Goal: Task Accomplishment & Management: Complete application form

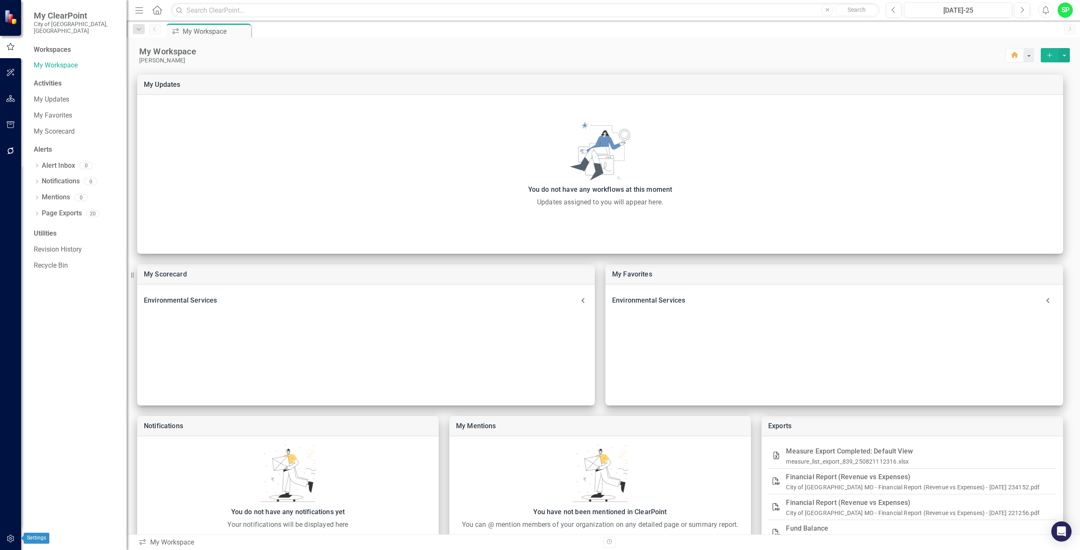
click at [11, 536] on icon "button" at bounding box center [10, 539] width 7 height 8
click at [69, 61] on link "Manage Users" at bounding box center [76, 66] width 84 height 10
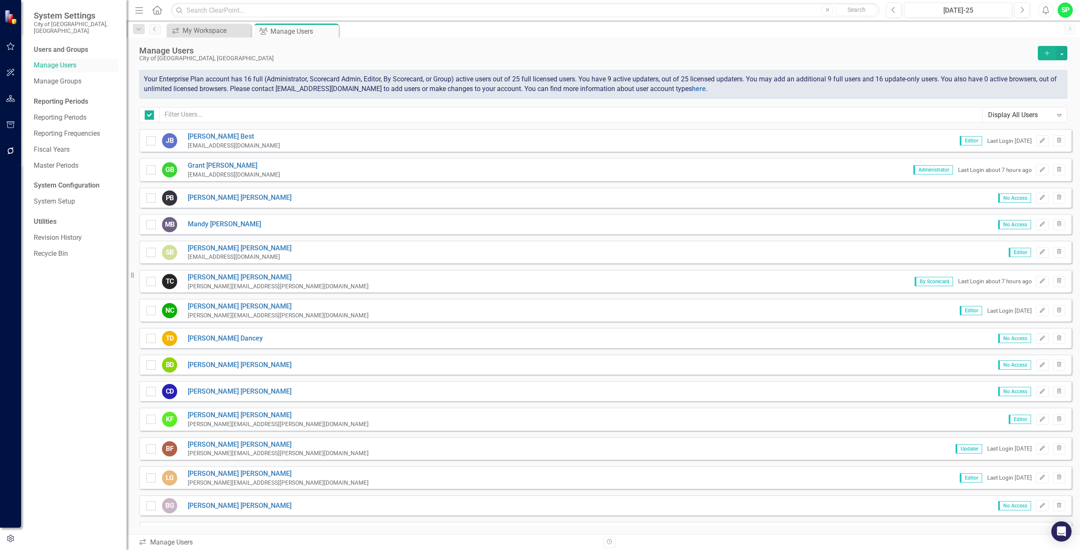
checkbox input "false"
click at [1051, 54] on button "Add" at bounding box center [1046, 53] width 19 height 14
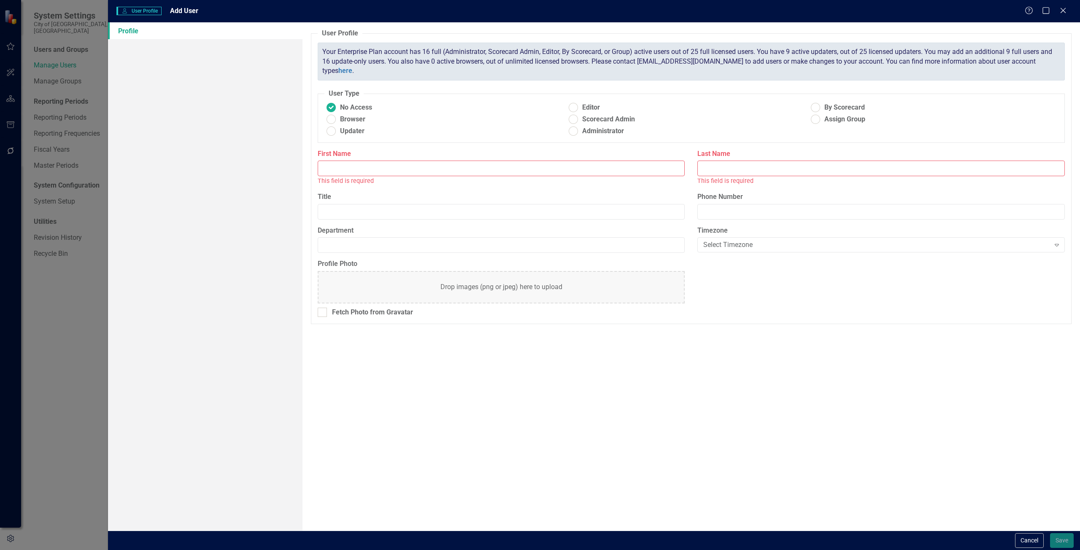
drag, startPoint x: 341, startPoint y: 172, endPoint x: 337, endPoint y: 167, distance: 6.0
click at [341, 172] on input "First Name" at bounding box center [501, 169] width 367 height 16
type input "[PERSON_NAME]"
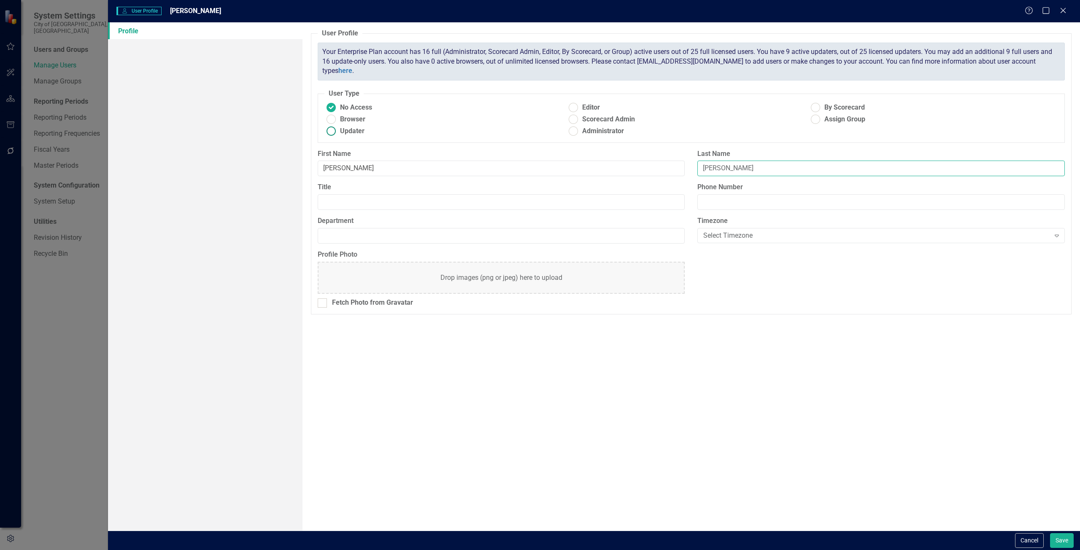
type input "[PERSON_NAME]"
click at [329, 132] on ins at bounding box center [330, 131] width 13 height 13
click at [329, 132] on input "Updater" at bounding box center [330, 131] width 13 height 13
radio input "true"
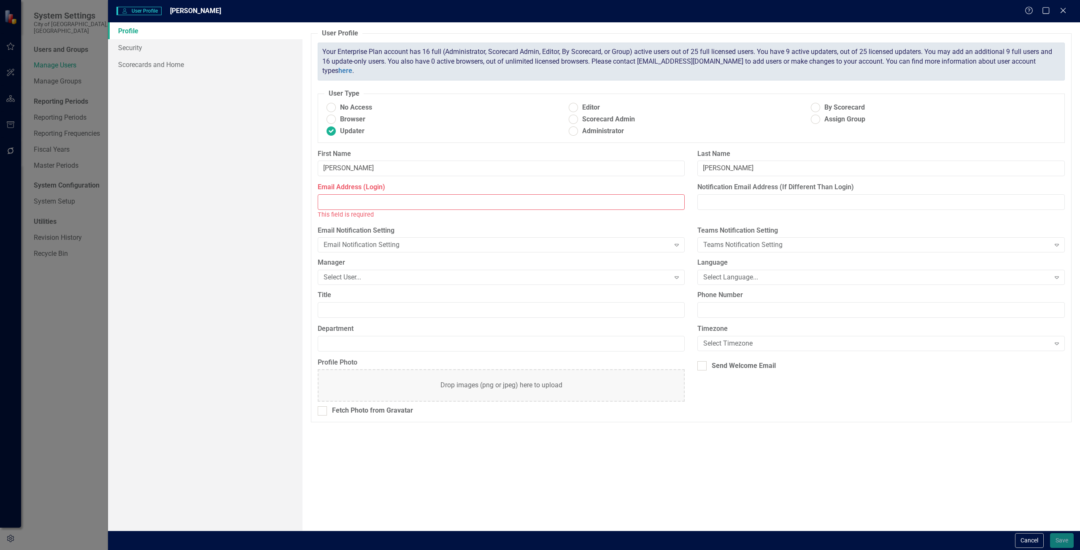
click at [338, 201] on input "Email Address (Login)" at bounding box center [501, 202] width 367 height 16
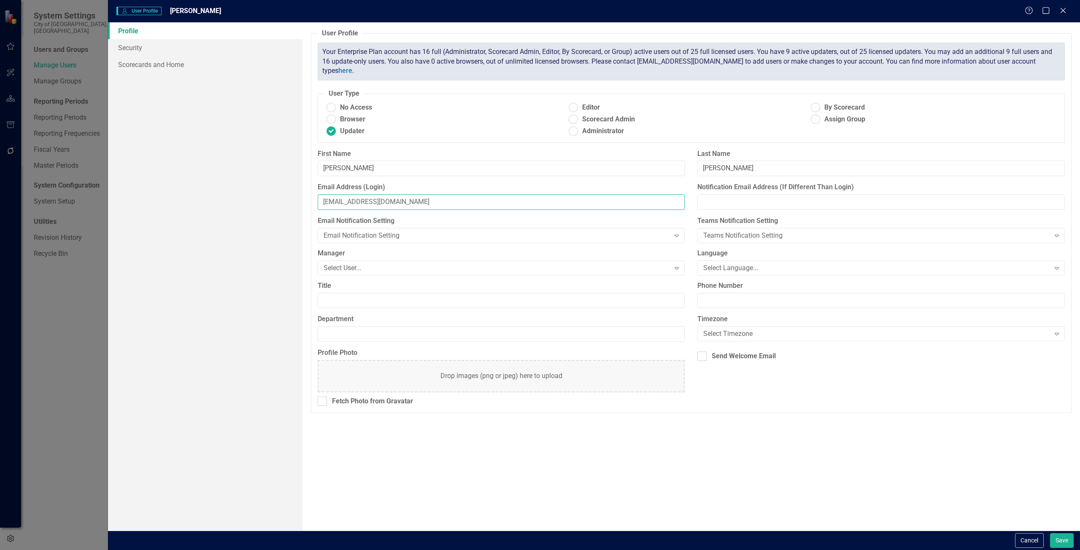
type input "[EMAIL_ADDRESS][DOMAIN_NAME]"
click at [133, 52] on link "Security" at bounding box center [205, 47] width 194 height 17
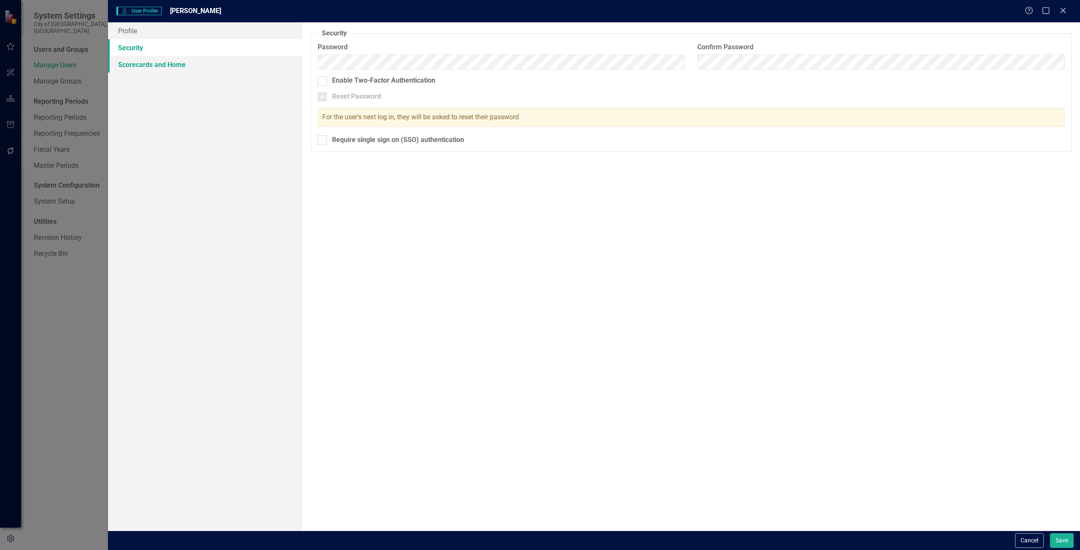
click at [153, 64] on link "Scorecards and Home" at bounding box center [205, 64] width 194 height 17
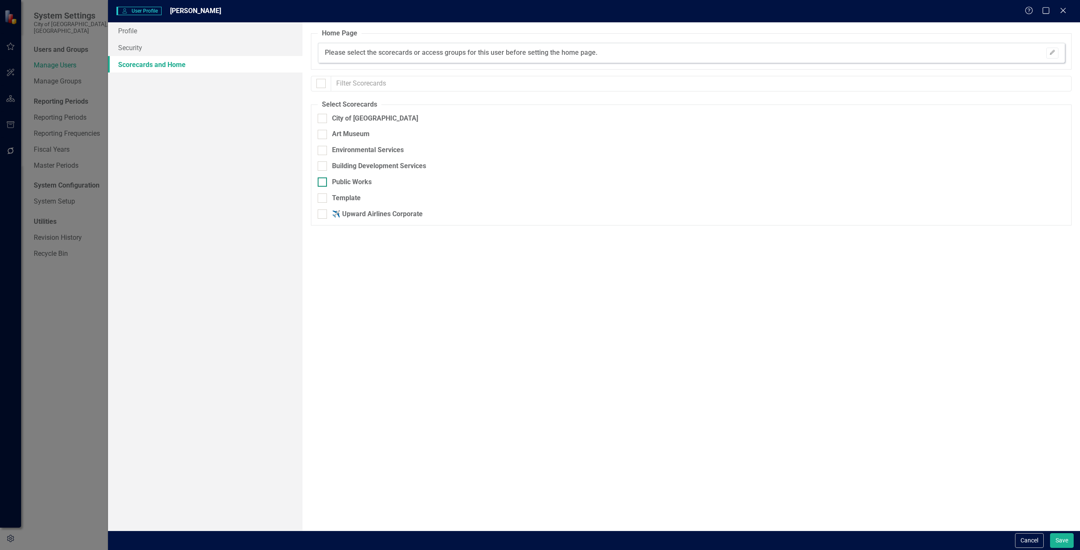
click at [320, 179] on input "Public Works" at bounding box center [320, 180] width 5 height 5
checkbox input "true"
click at [141, 45] on link "Security" at bounding box center [205, 47] width 194 height 17
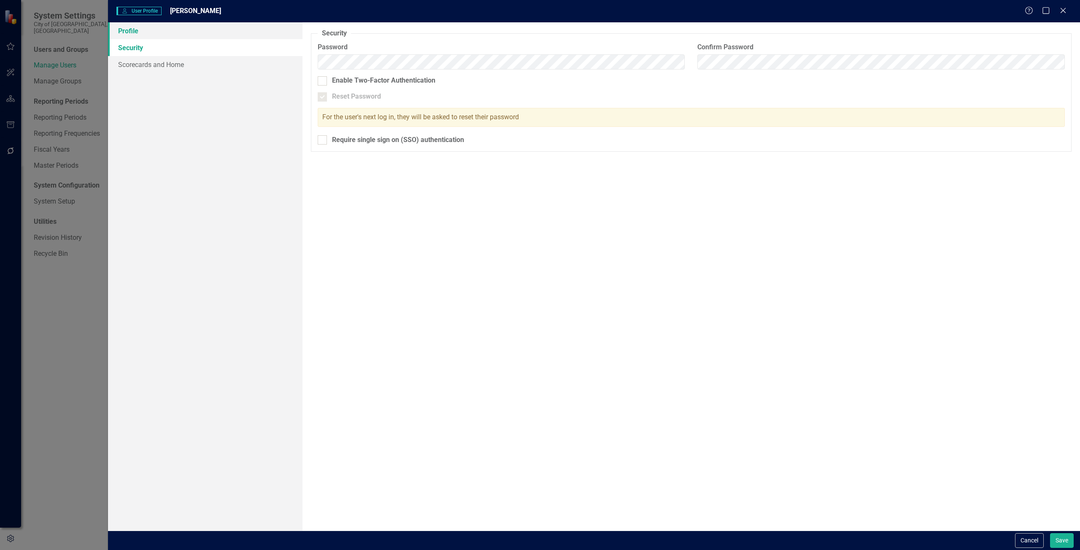
click at [138, 29] on link "Profile" at bounding box center [205, 30] width 194 height 17
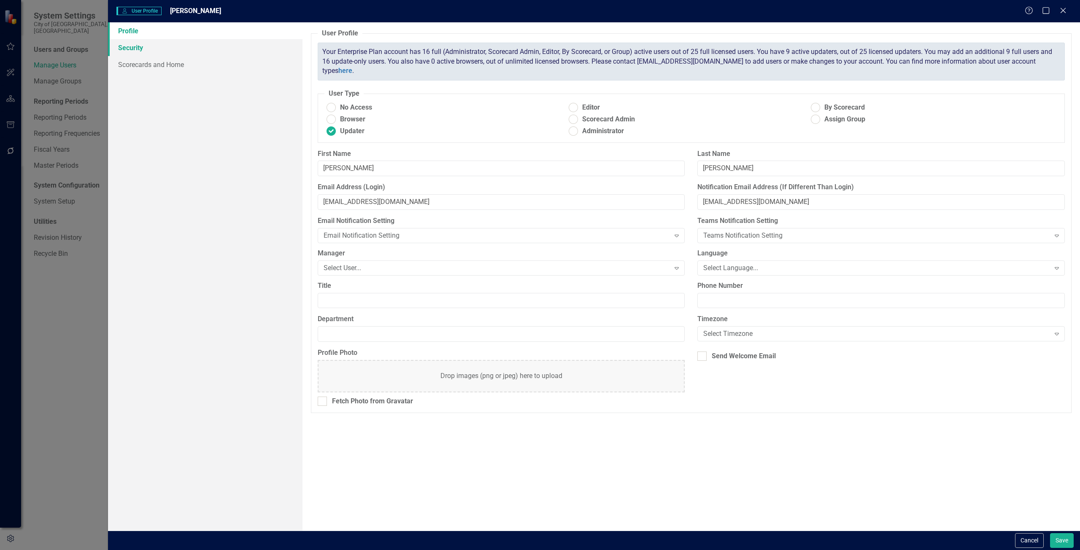
click at [127, 49] on link "Security" at bounding box center [205, 47] width 194 height 17
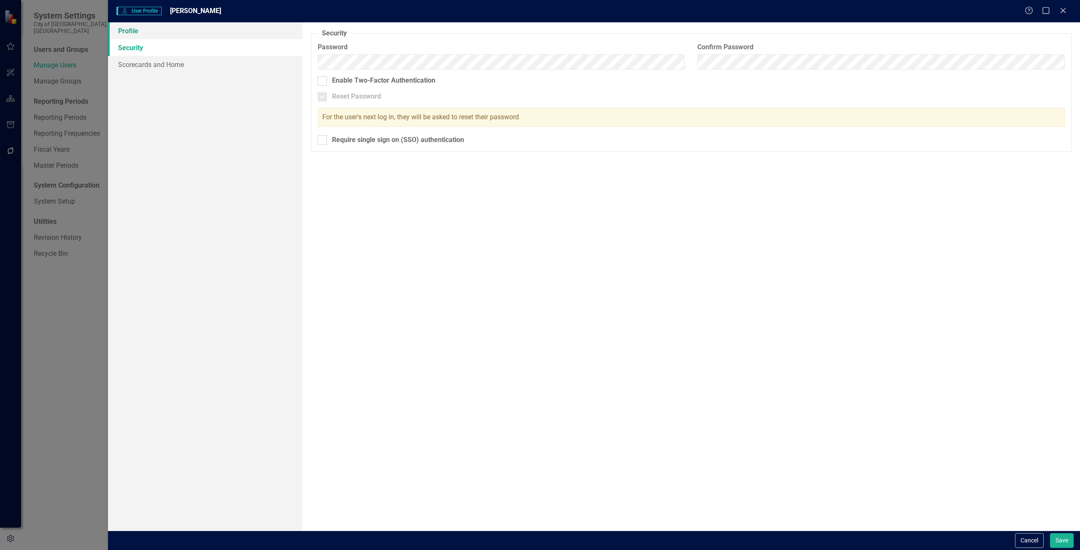
click at [128, 34] on link "Profile" at bounding box center [205, 30] width 194 height 17
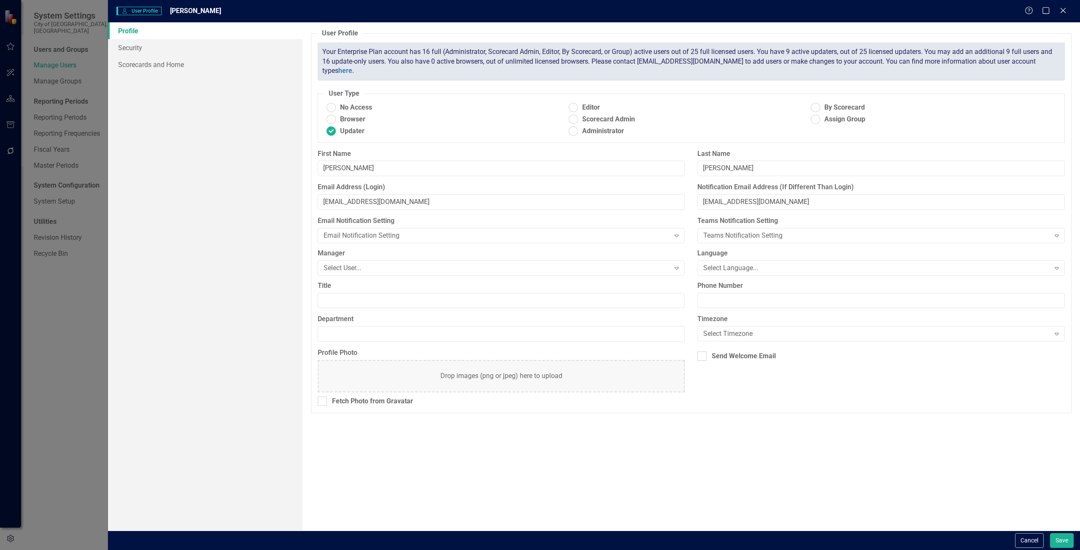
click at [523, 276] on div "Manager Select User... Expand" at bounding box center [501, 265] width 380 height 32
click at [678, 268] on icon at bounding box center [676, 268] width 4 height 3
click at [126, 51] on link "Security" at bounding box center [205, 47] width 194 height 17
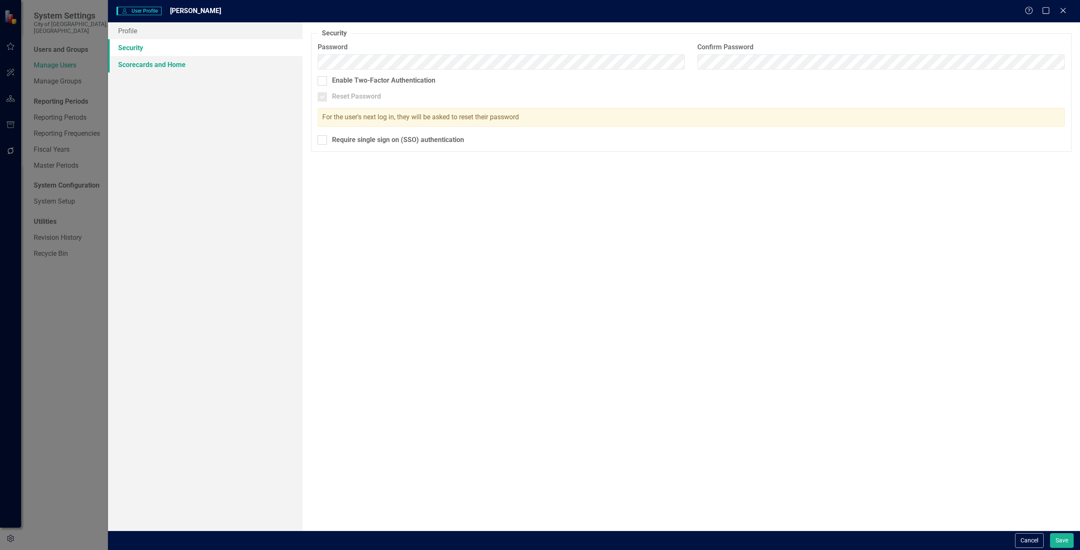
click at [142, 63] on link "Scorecards and Home" at bounding box center [205, 64] width 194 height 17
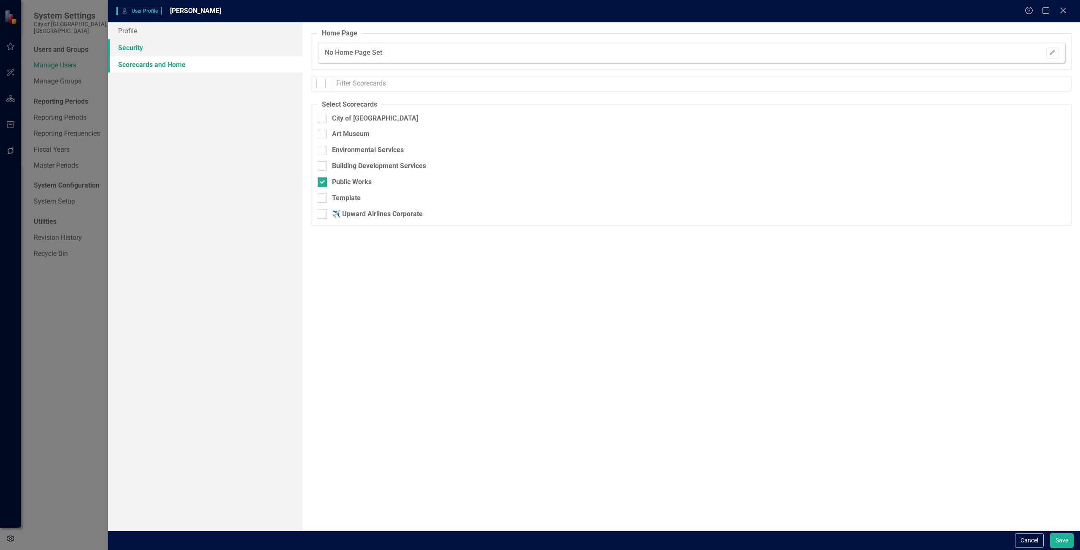
click at [135, 48] on link "Security" at bounding box center [205, 47] width 194 height 17
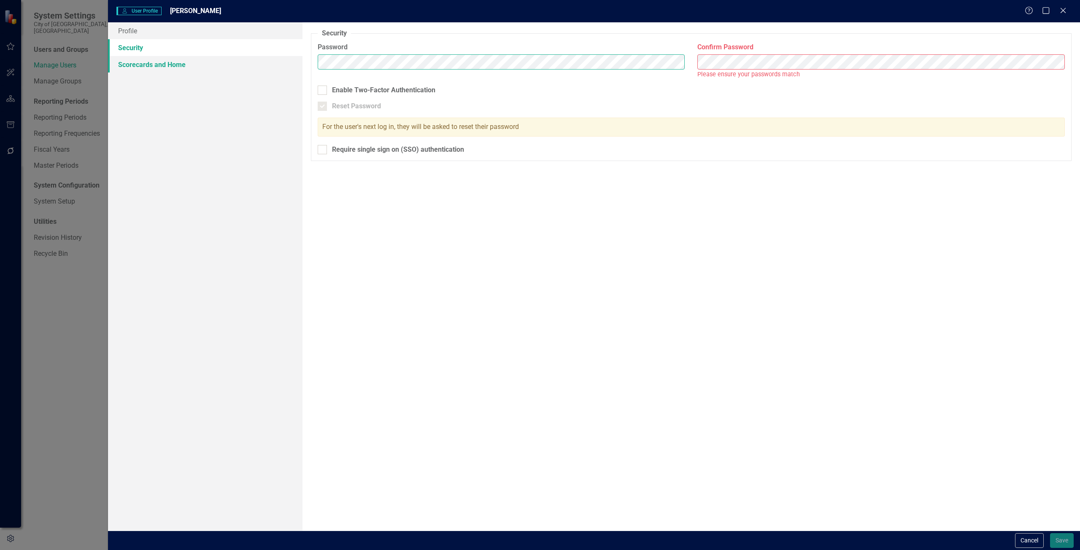
click at [229, 63] on div "Profile Security Scorecards and Home User Profile ClearPoint has a wealth of op…" at bounding box center [594, 276] width 972 height 509
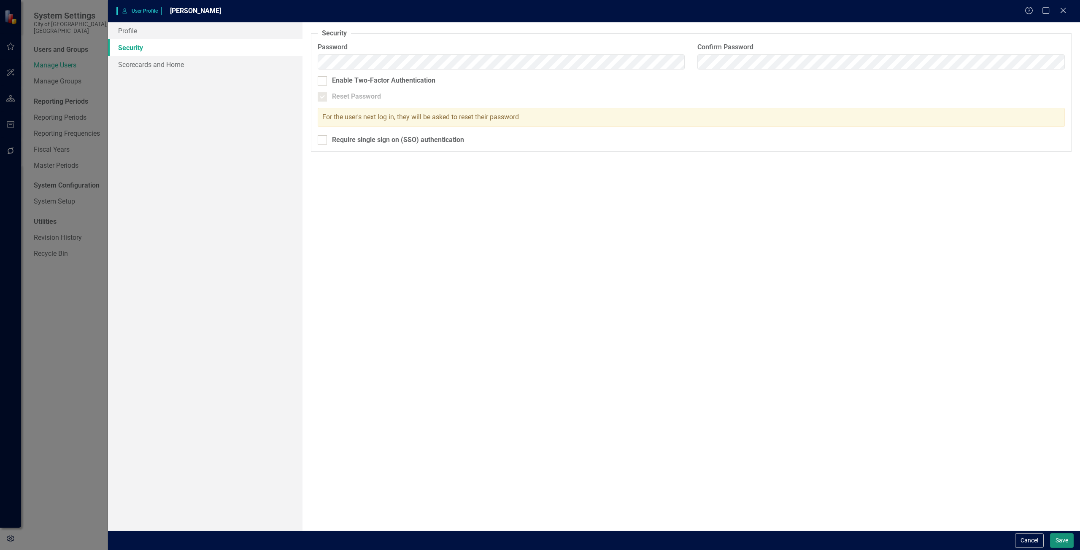
click at [1057, 541] on button "Save" at bounding box center [1062, 540] width 24 height 15
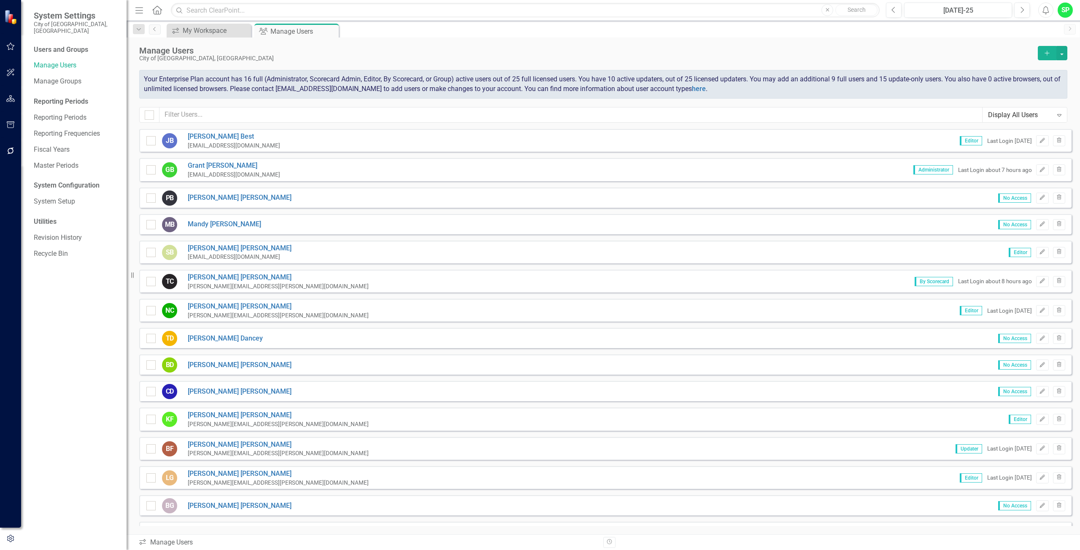
click at [1046, 50] on icon "Add" at bounding box center [1047, 53] width 8 height 6
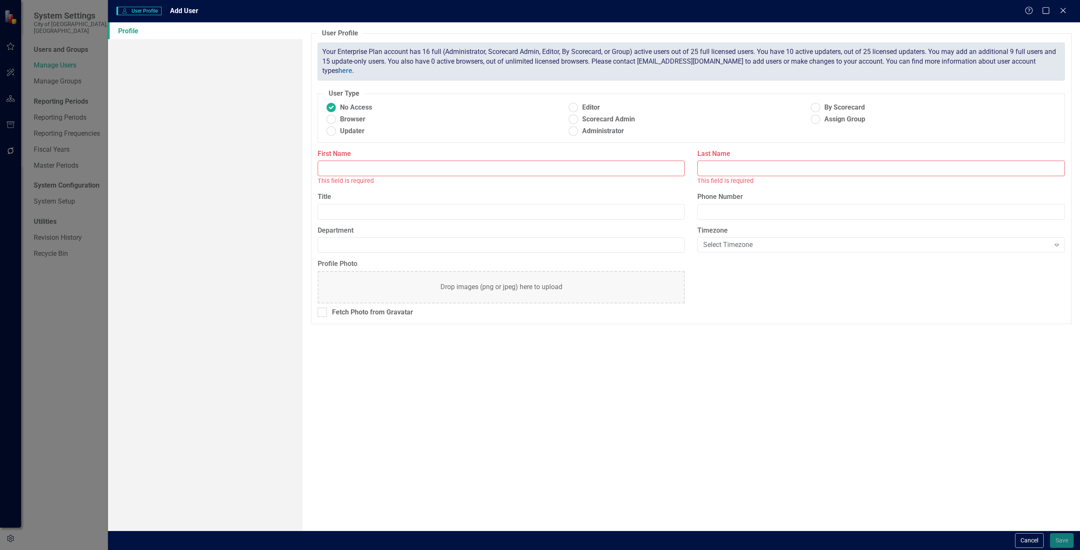
click at [350, 172] on input "First Name" at bounding box center [501, 169] width 367 height 16
type input "[PERSON_NAME]"
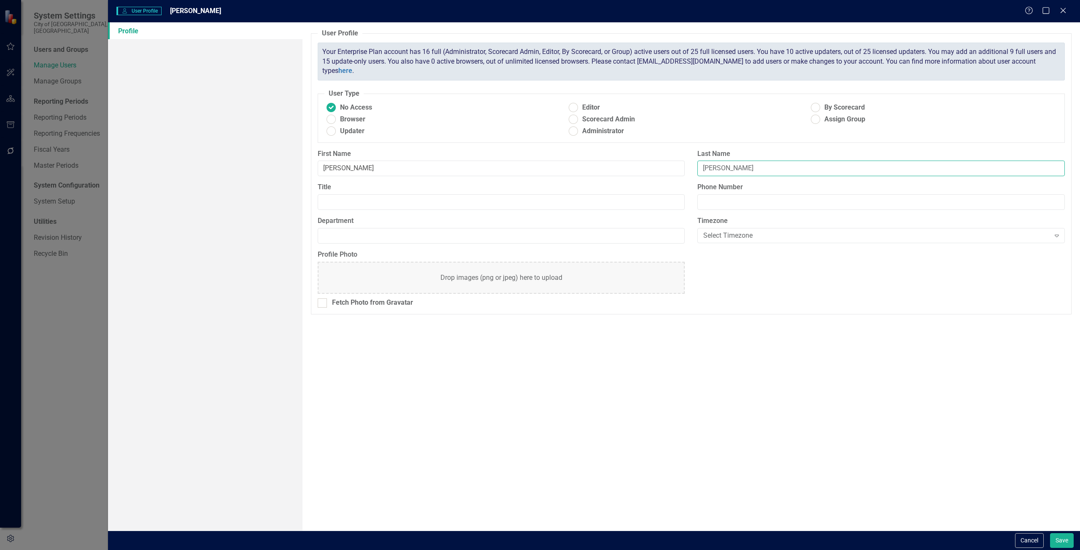
type input "[PERSON_NAME]"
drag, startPoint x: 578, startPoint y: 105, endPoint x: 589, endPoint y: 114, distance: 13.8
click at [578, 105] on ins at bounding box center [572, 107] width 13 height 13
click at [578, 105] on input "Editor" at bounding box center [572, 107] width 13 height 13
radio input "true"
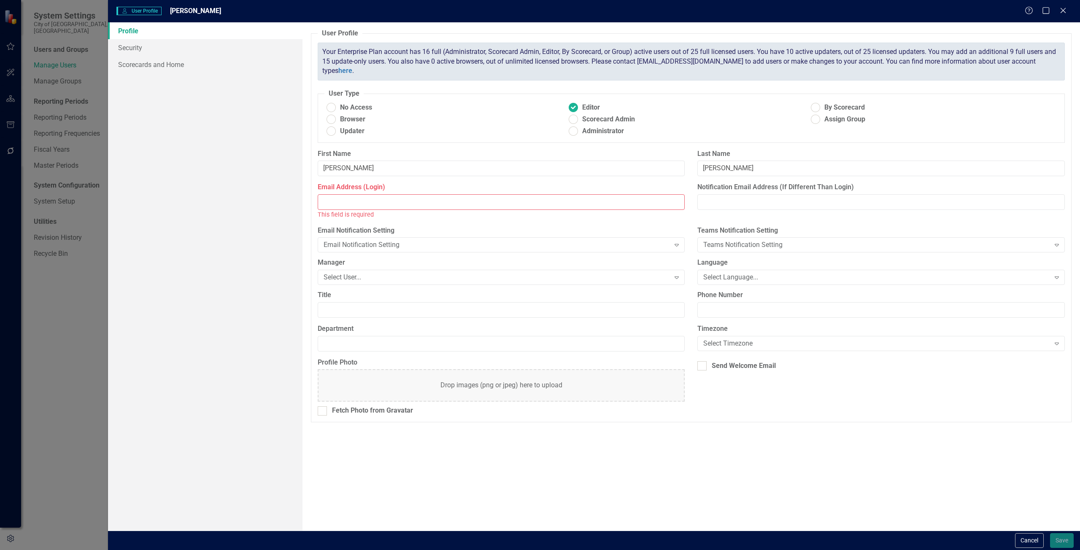
click at [349, 199] on input "Email Address (Login)" at bounding box center [501, 202] width 367 height 16
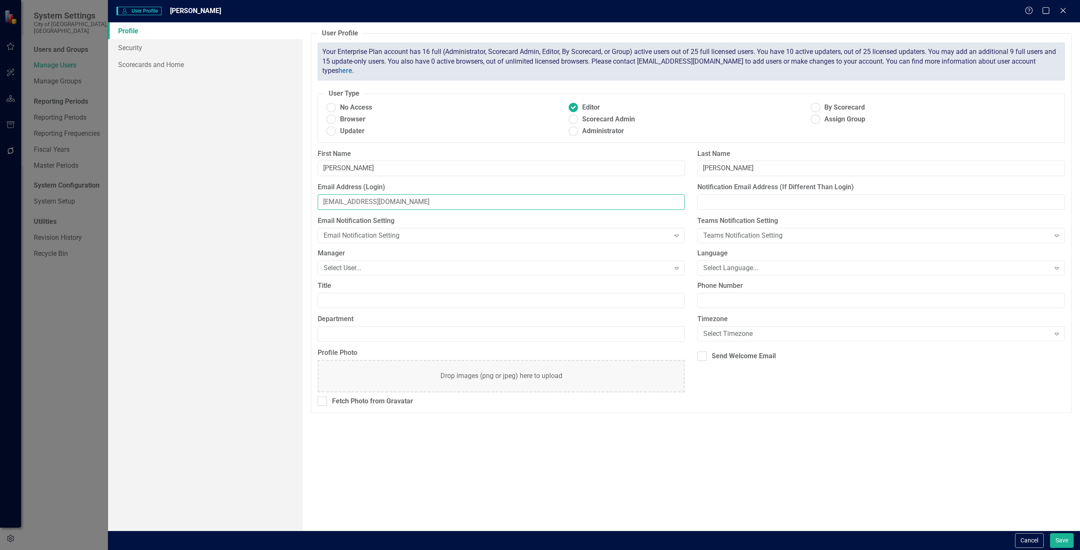
type input "[EMAIL_ADDRESS][DOMAIN_NAME]"
type input "d"
type input "[EMAIL_ADDRESS][DOMAIN_NAME]"
click at [700, 354] on input "Send Welcome Email" at bounding box center [699, 354] width 5 height 5
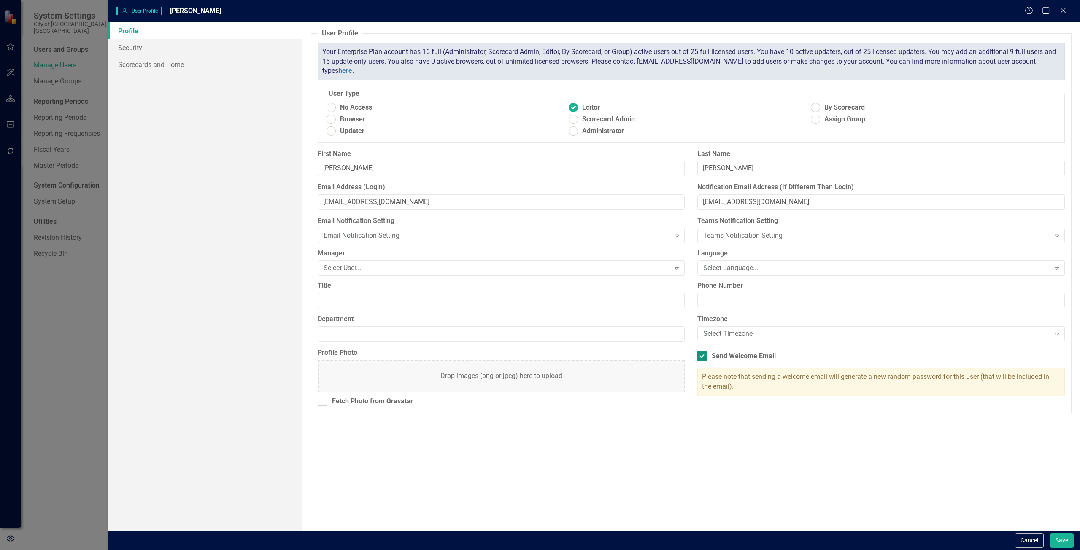
click at [698, 356] on input "Send Welcome Email" at bounding box center [699, 354] width 5 height 5
checkbox input "false"
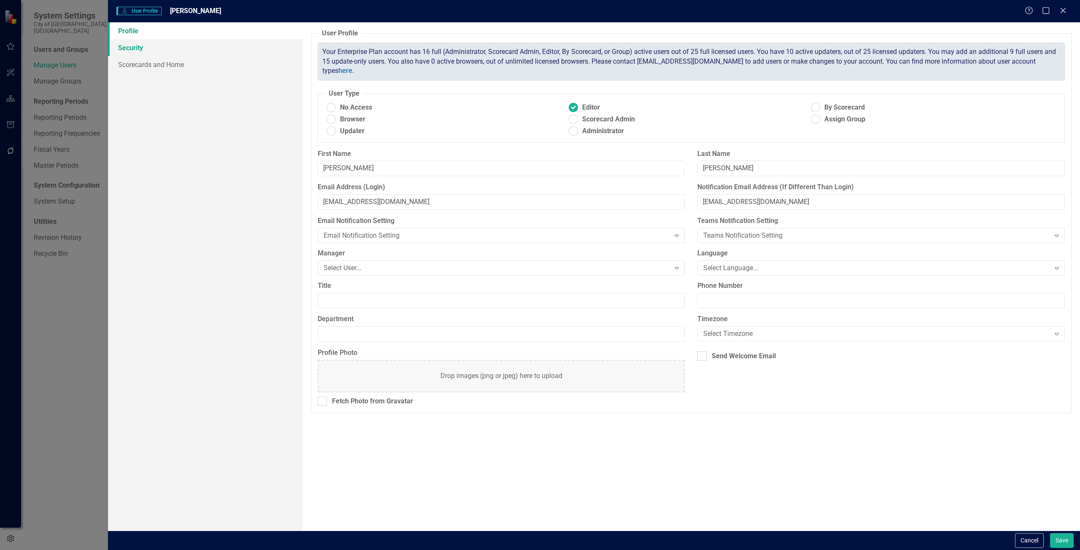
click at [133, 46] on link "Security" at bounding box center [205, 47] width 194 height 17
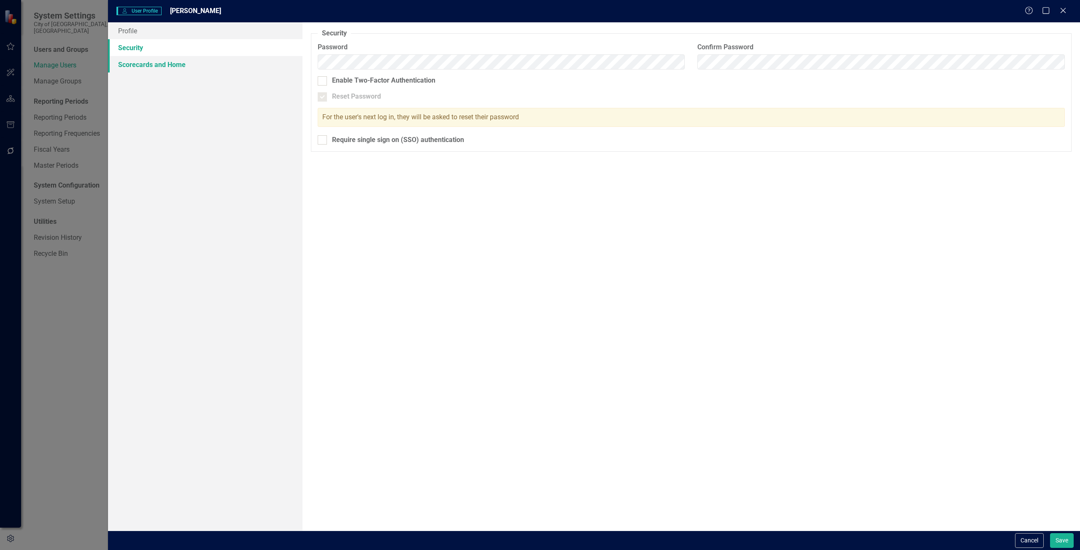
click at [135, 65] on link "Scorecards and Home" at bounding box center [205, 64] width 194 height 17
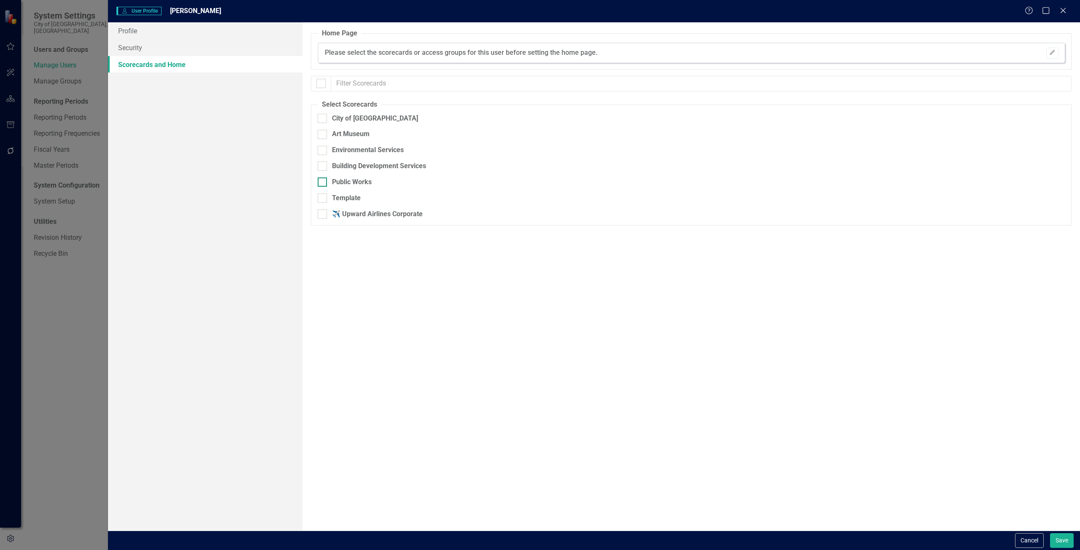
click at [322, 185] on div at bounding box center [322, 182] width 9 height 9
click at [322, 183] on input "Public Works" at bounding box center [320, 180] width 5 height 5
checkbox input "true"
click at [1064, 538] on button "Save" at bounding box center [1062, 540] width 24 height 15
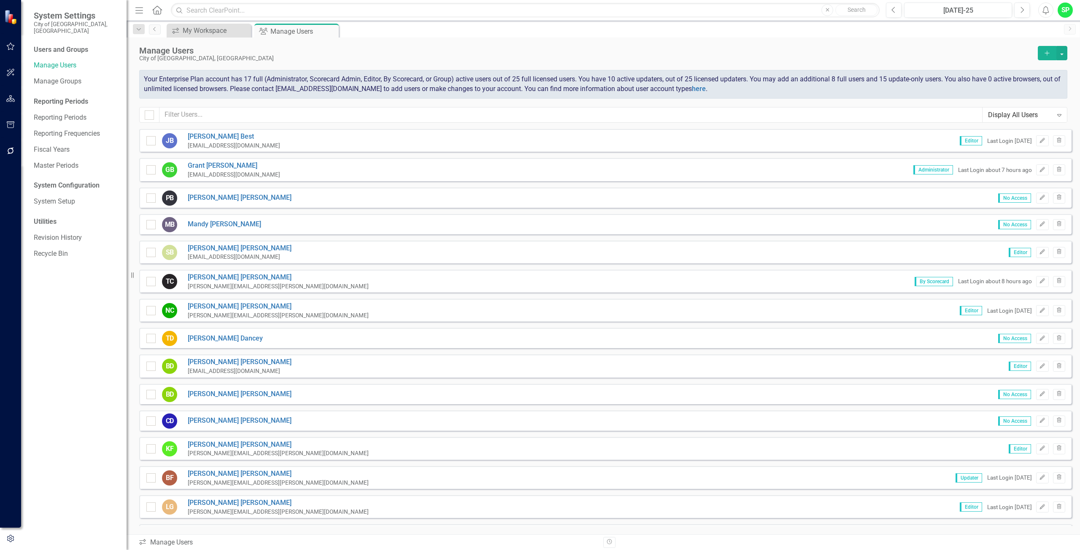
click at [1050, 53] on button "Add" at bounding box center [1046, 53] width 19 height 14
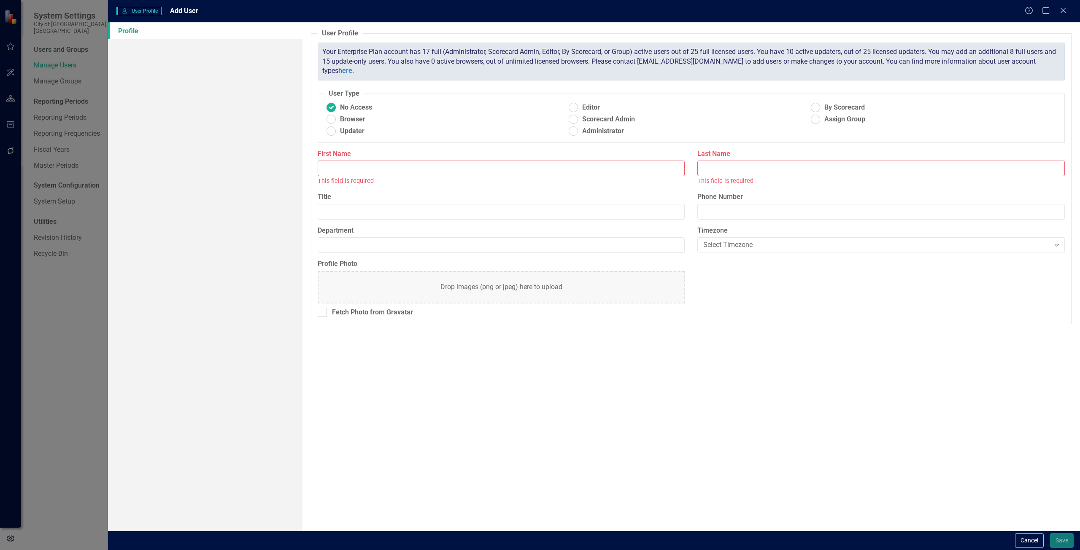
click at [334, 162] on input "First Name" at bounding box center [501, 169] width 367 height 16
type input "Mandy"
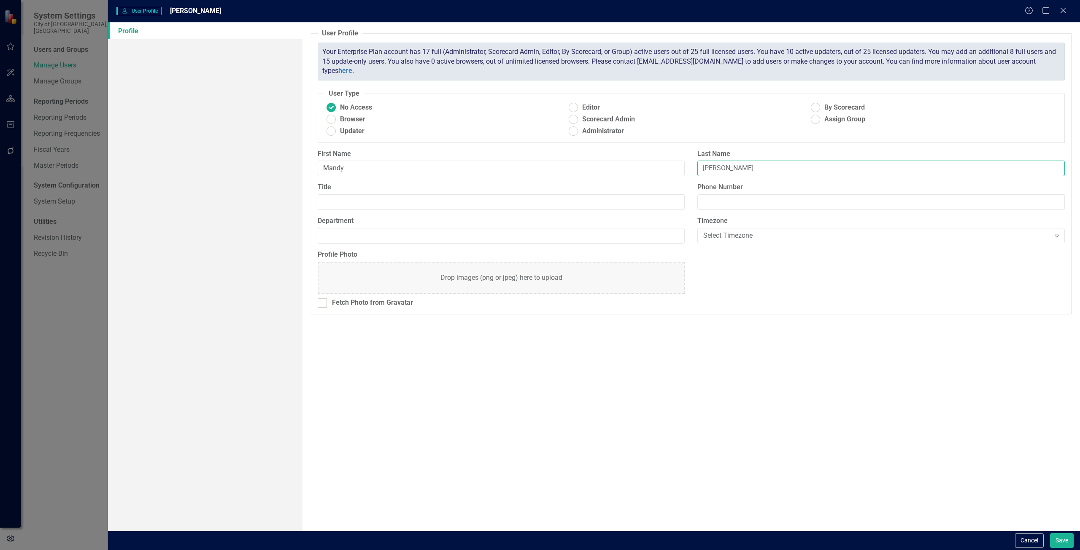
type input "[PERSON_NAME]"
click at [332, 129] on ins at bounding box center [330, 131] width 13 height 13
click at [332, 129] on input "Updater" at bounding box center [330, 131] width 13 height 13
radio input "true"
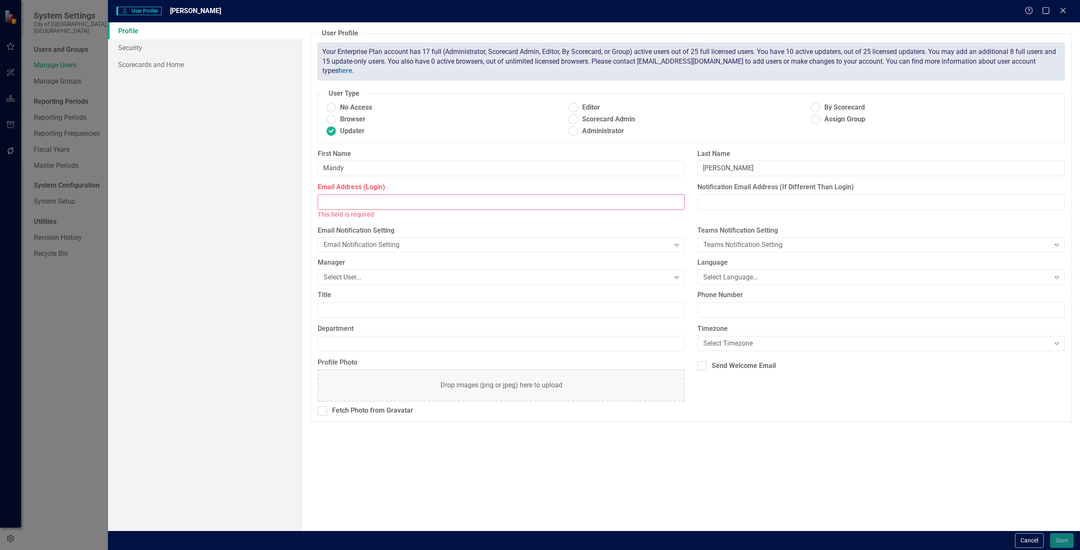
click at [333, 205] on input "Email Address (Login)" at bounding box center [501, 202] width 367 height 16
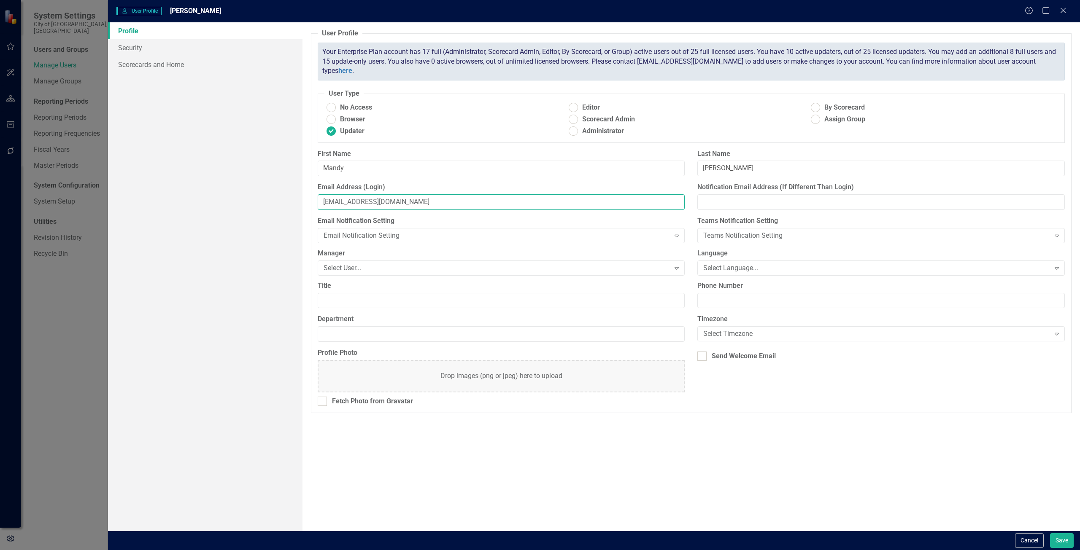
type input "[EMAIL_ADDRESS][DOMAIN_NAME]"
click at [138, 47] on link "Security" at bounding box center [205, 47] width 194 height 17
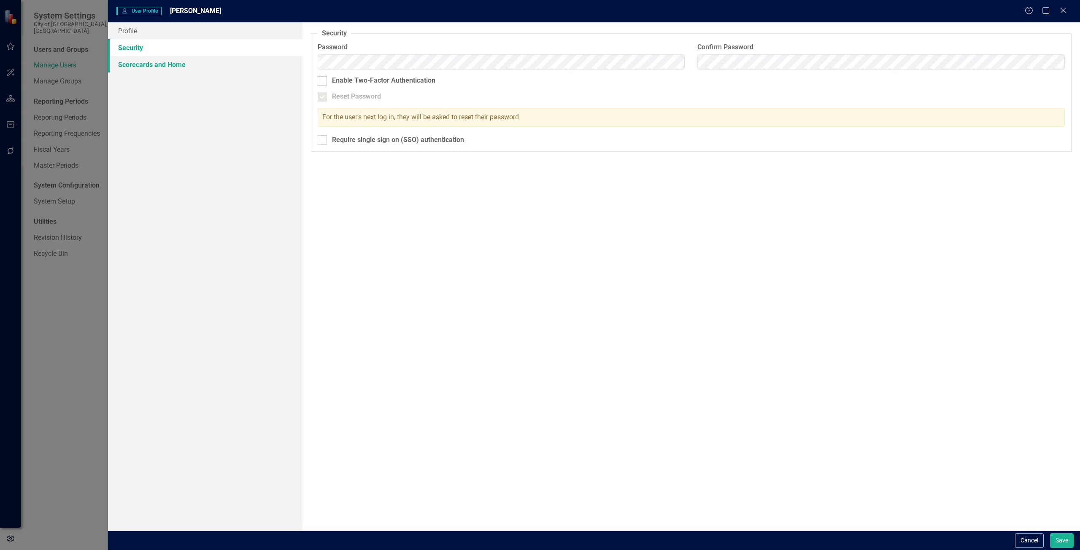
click at [142, 64] on link "Scorecards and Home" at bounding box center [205, 64] width 194 height 17
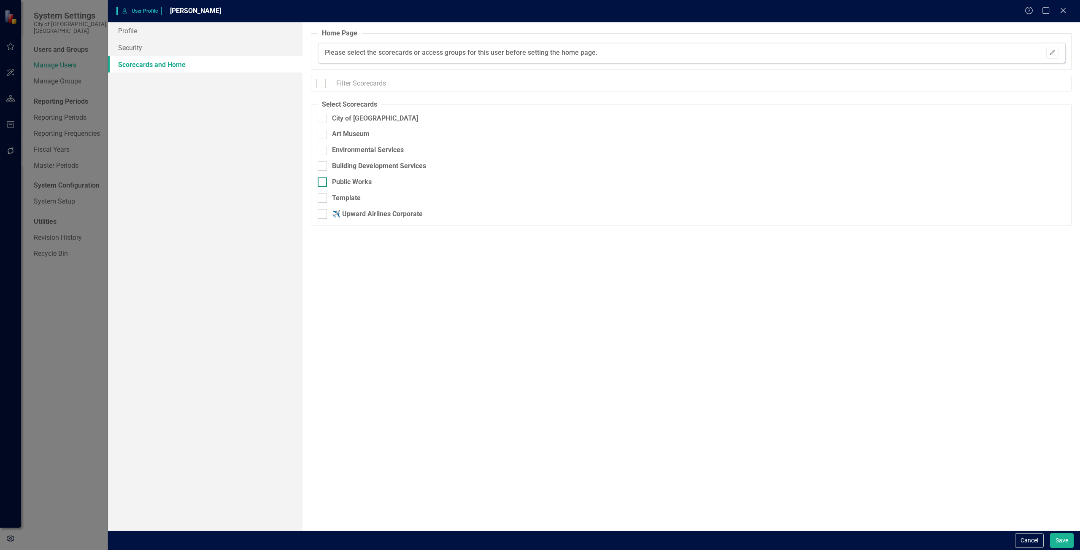
click at [323, 181] on div at bounding box center [322, 182] width 9 height 9
click at [323, 181] on input "Public Works" at bounding box center [320, 180] width 5 height 5
checkbox input "true"
click at [1064, 541] on button "Save" at bounding box center [1062, 540] width 24 height 15
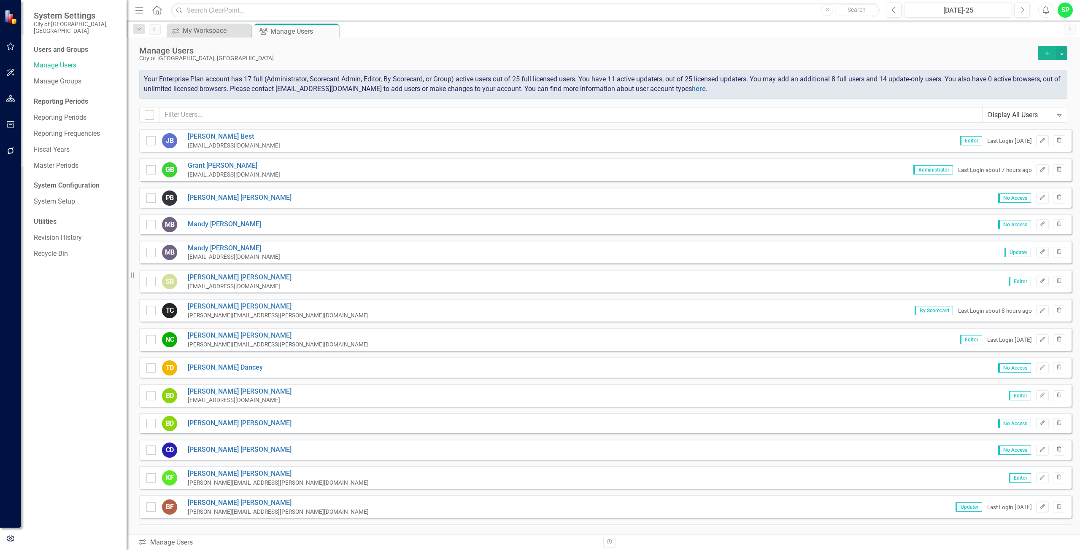
click at [1048, 55] on icon "Add" at bounding box center [1047, 53] width 8 height 6
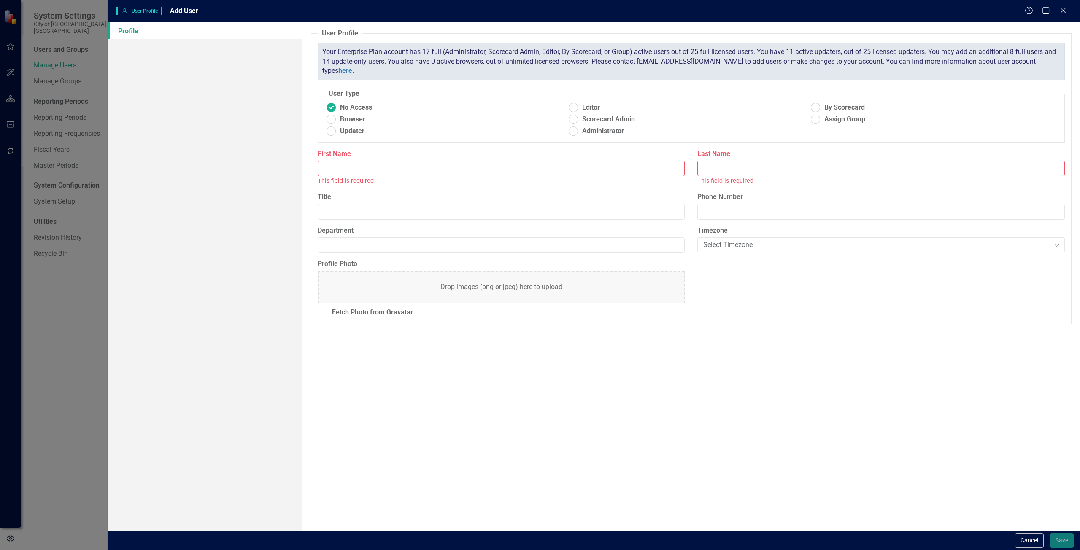
click at [337, 171] on input "First Name" at bounding box center [501, 169] width 367 height 16
type input "[PERSON_NAME]"
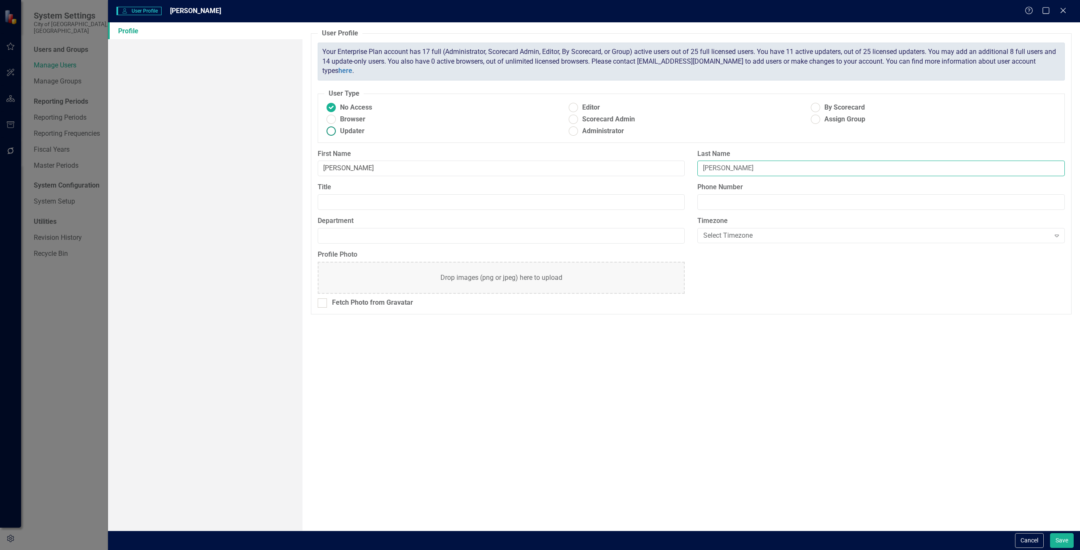
type input "[PERSON_NAME]"
click at [330, 130] on ins at bounding box center [330, 131] width 13 height 13
click at [330, 130] on input "Updater" at bounding box center [330, 131] width 13 height 13
radio input "true"
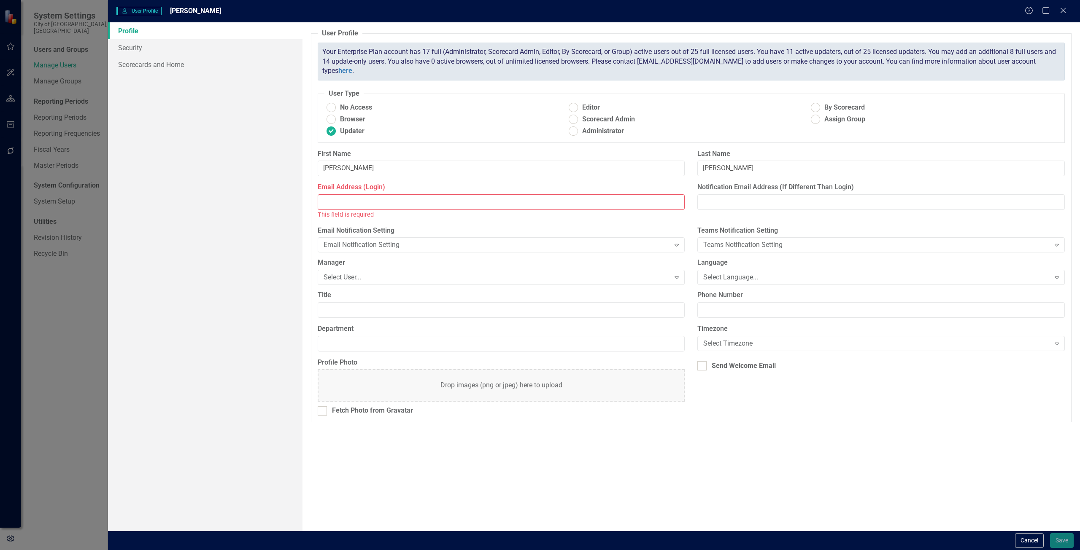
click at [339, 203] on input "Email Address (Login)" at bounding box center [501, 202] width 367 height 16
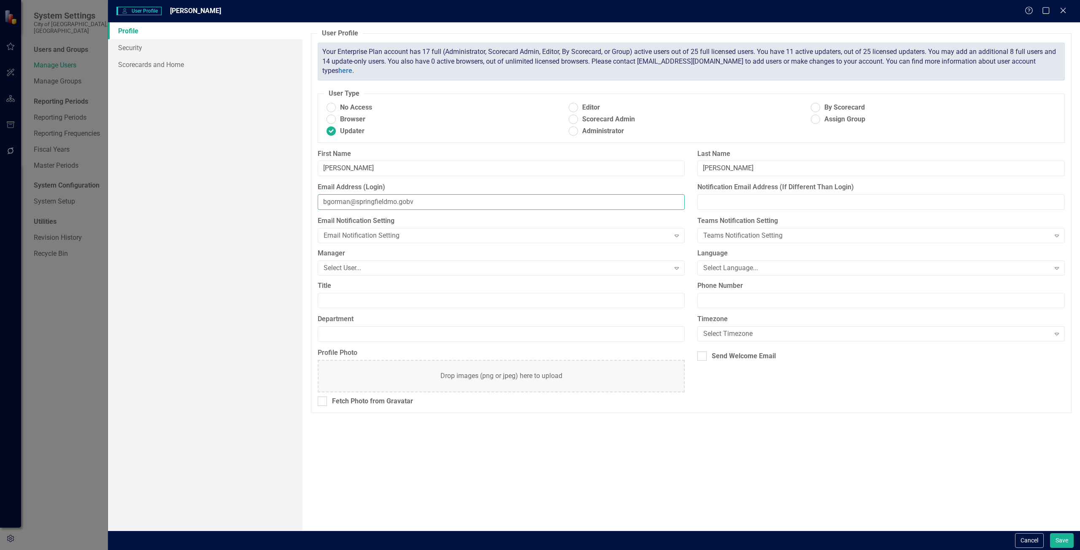
click at [408, 203] on input "bgorman@springfieldmo.gobv" at bounding box center [501, 202] width 367 height 16
type input "[EMAIL_ADDRESS][DOMAIN_NAME]"
click at [714, 203] on input "Notification Email Address (If Different Than Login)" at bounding box center [880, 202] width 367 height 16
type input "[EMAIL_ADDRESS][DOMAIN_NAME]"
click at [133, 48] on link "Security" at bounding box center [205, 47] width 194 height 17
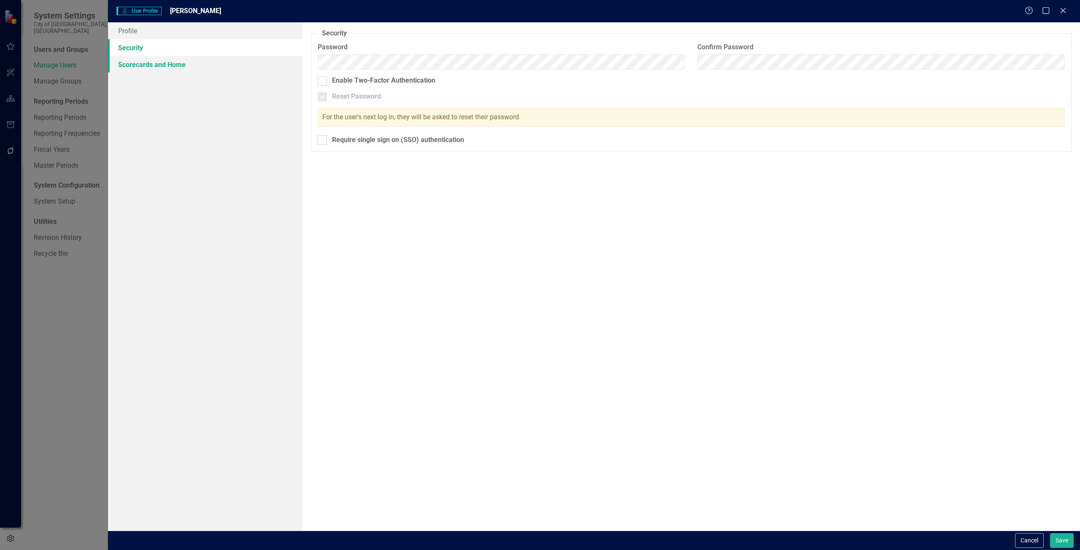
click at [124, 67] on link "Scorecards and Home" at bounding box center [205, 64] width 194 height 17
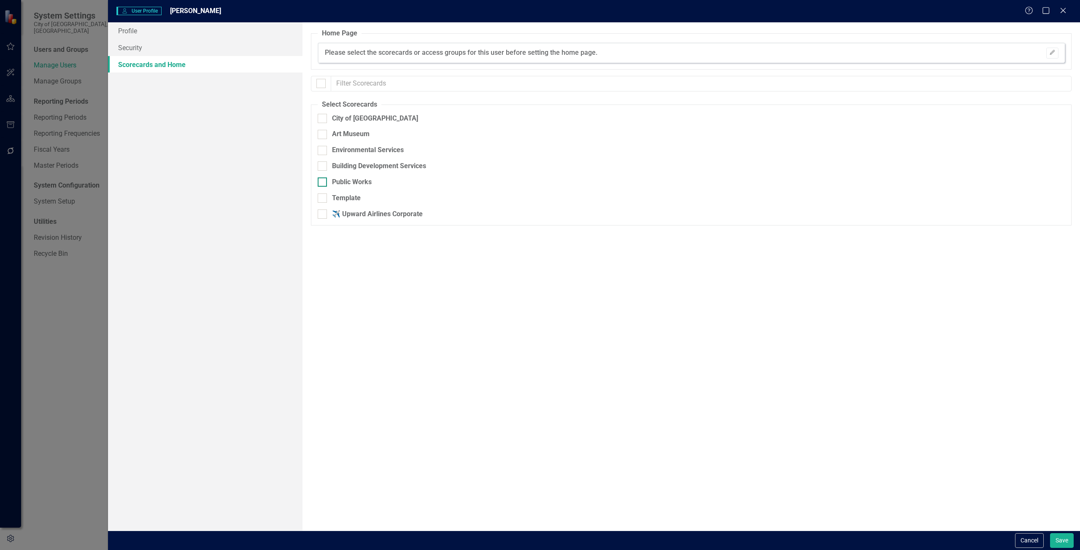
click at [323, 181] on input "Public Works" at bounding box center [320, 180] width 5 height 5
checkbox input "true"
click at [1064, 536] on button "Save" at bounding box center [1062, 540] width 24 height 15
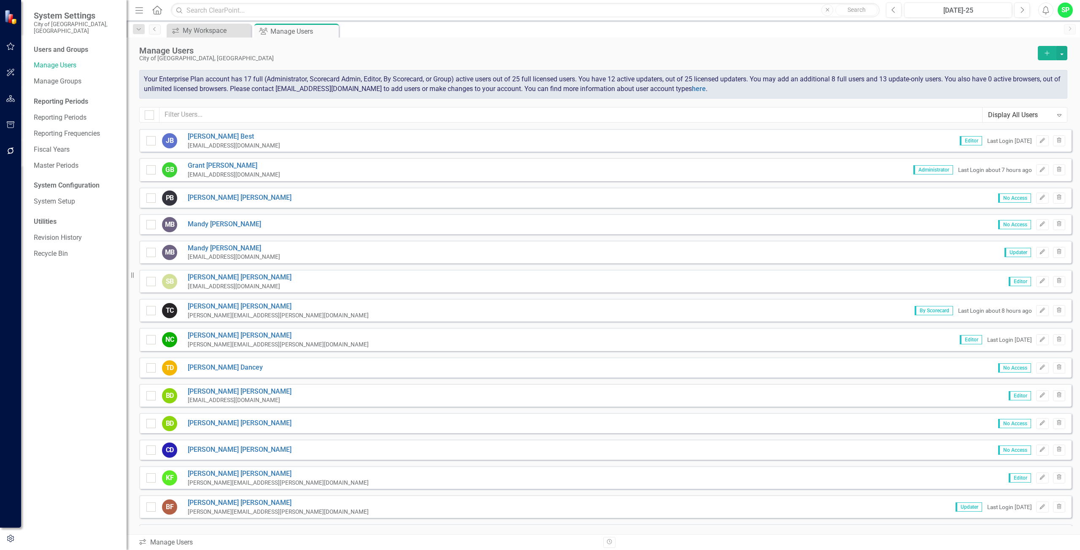
click at [1043, 54] on icon "Add" at bounding box center [1047, 53] width 8 height 6
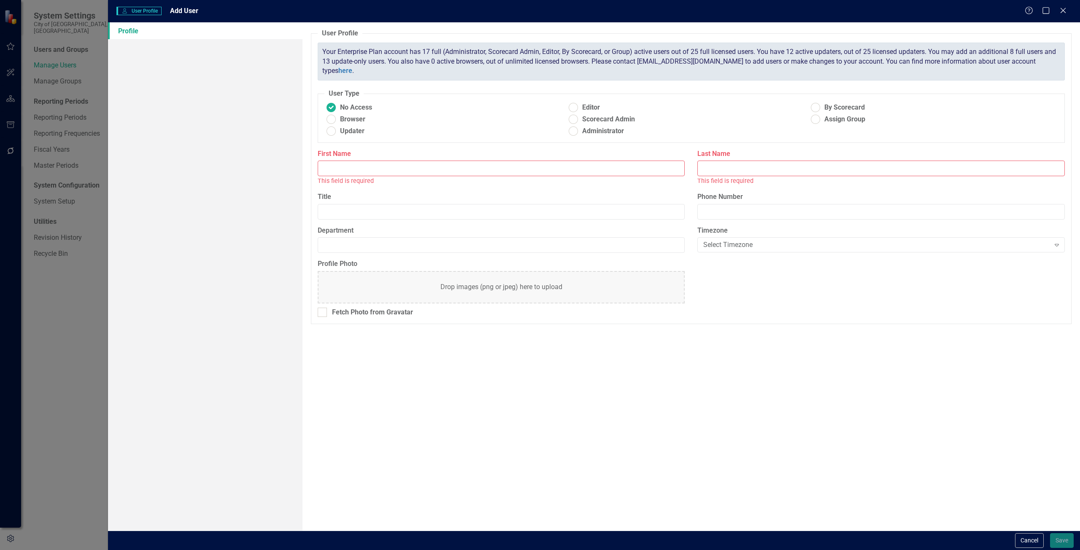
click at [336, 166] on input "First Name" at bounding box center [501, 169] width 367 height 16
type input "[PERSON_NAME]"
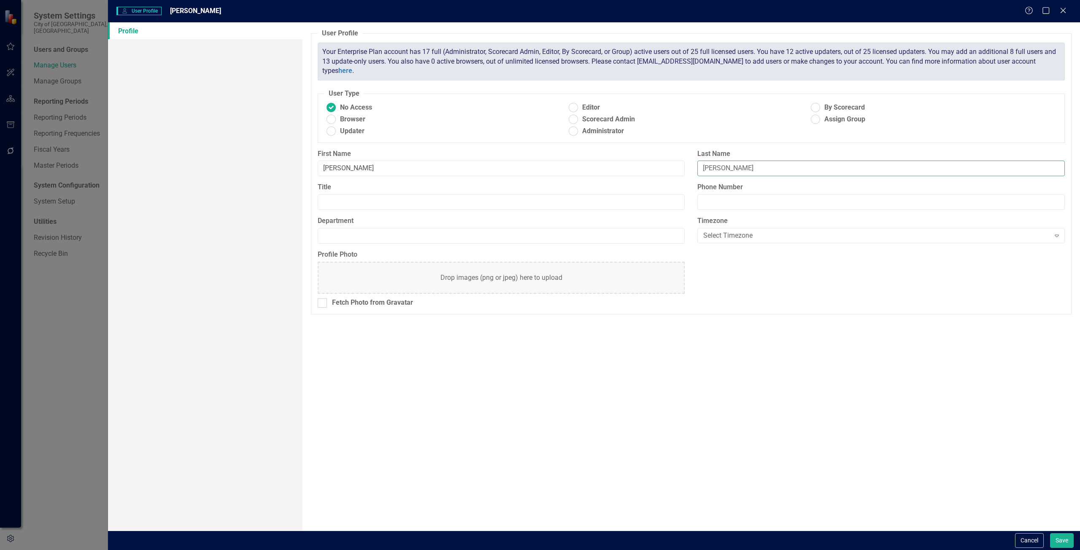
type input "[PERSON_NAME]"
click at [333, 133] on ins at bounding box center [330, 131] width 13 height 13
click at [333, 133] on input "Updater" at bounding box center [330, 131] width 13 height 13
radio input "true"
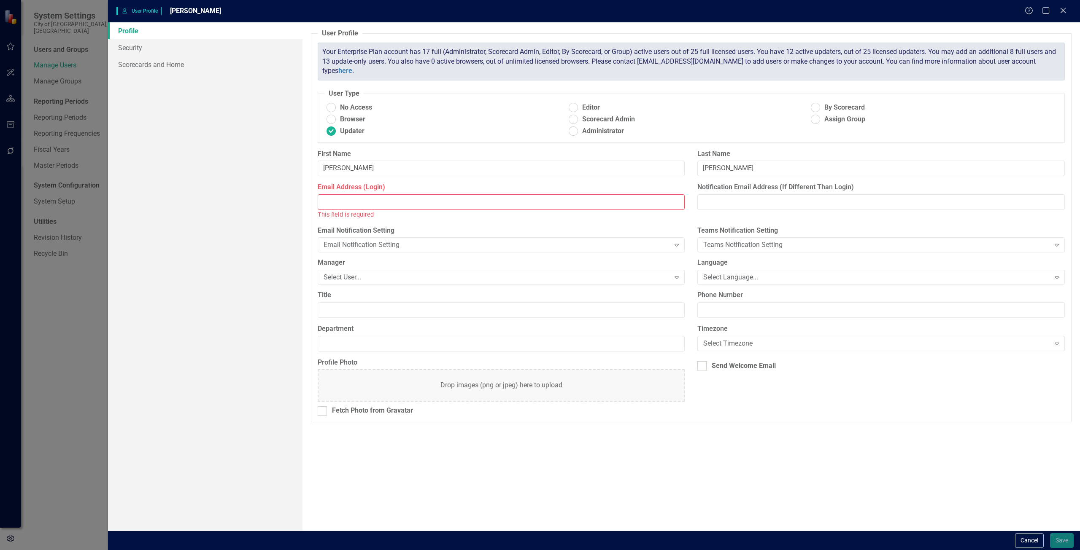
click at [335, 203] on input "Email Address (Login)" at bounding box center [501, 202] width 367 height 16
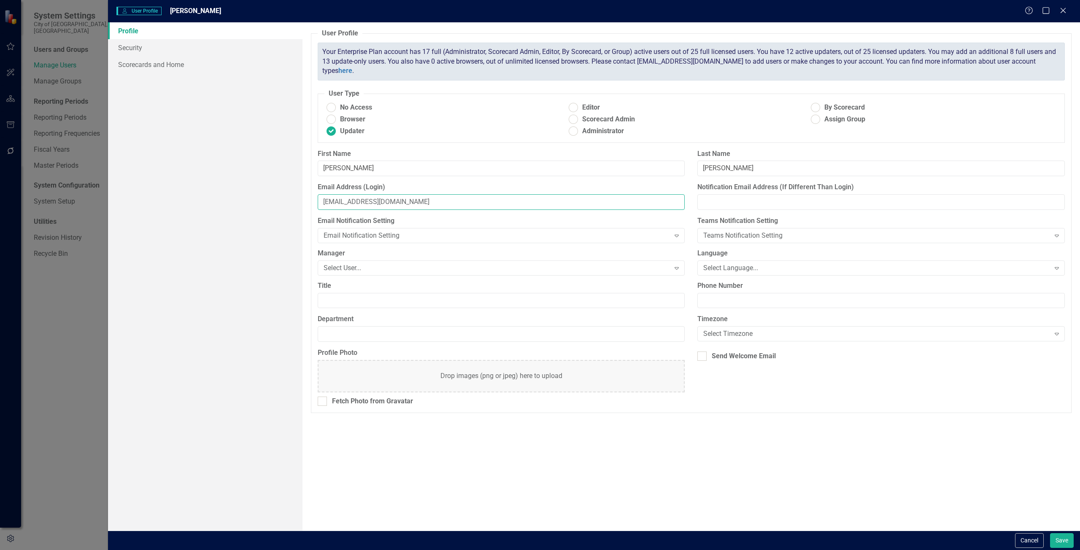
type input "[EMAIL_ADDRESS][DOMAIN_NAME]"
type input "b"
type input "[EMAIL_ADDRESS][DOMAIN_NAME]"
drag, startPoint x: 133, startPoint y: 44, endPoint x: 137, endPoint y: 52, distance: 9.3
click at [133, 44] on link "Security" at bounding box center [205, 47] width 194 height 17
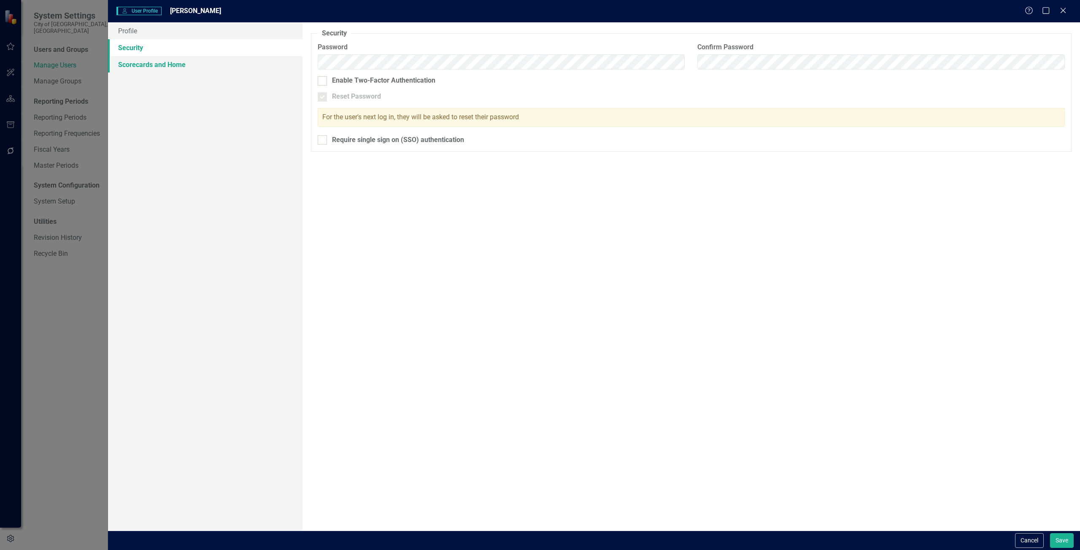
click at [151, 70] on link "Scorecards and Home" at bounding box center [205, 64] width 194 height 17
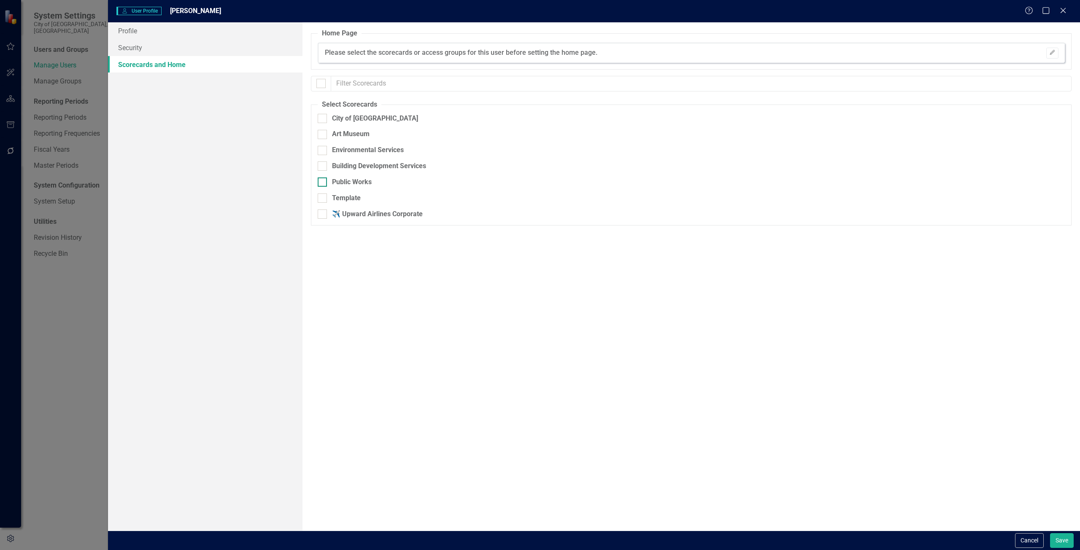
click at [323, 181] on div at bounding box center [322, 182] width 9 height 9
click at [323, 181] on input "Public Works" at bounding box center [320, 180] width 5 height 5
checkbox input "true"
click at [1062, 547] on button "Save" at bounding box center [1062, 540] width 24 height 15
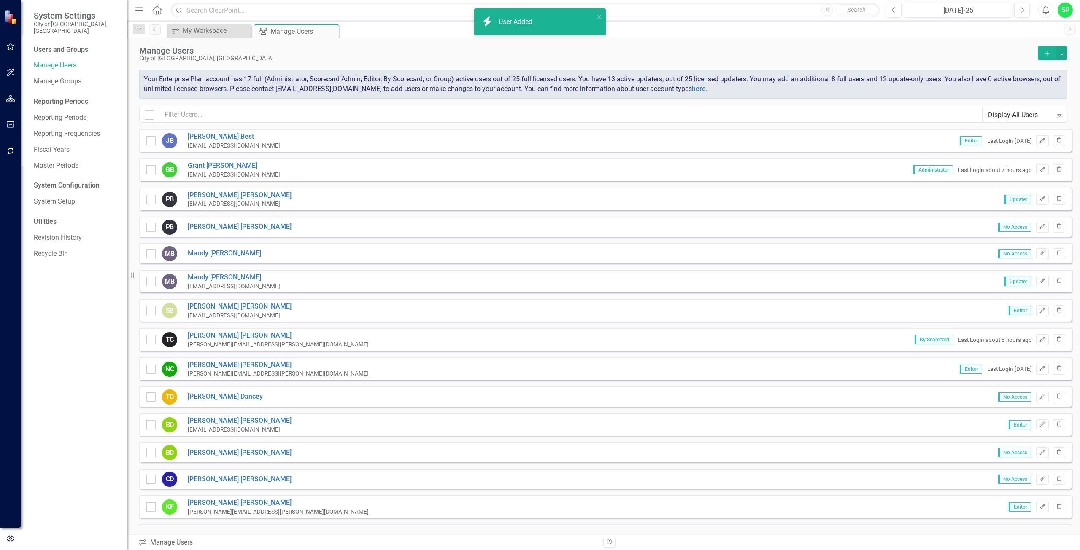
click at [1048, 51] on icon "Add" at bounding box center [1047, 53] width 8 height 6
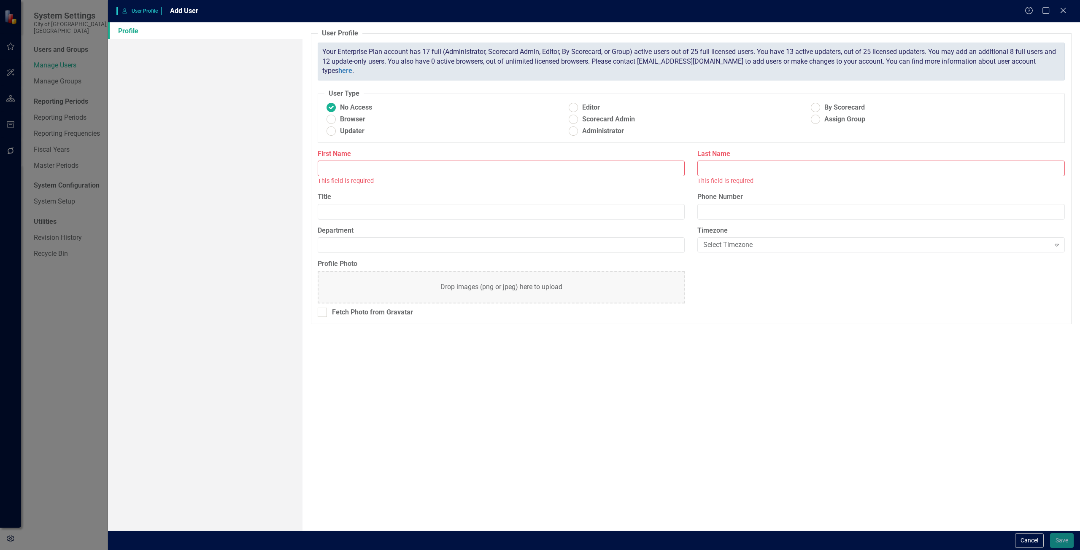
click at [371, 172] on input "First Name" at bounding box center [501, 169] width 367 height 16
type input "[PERSON_NAME]"
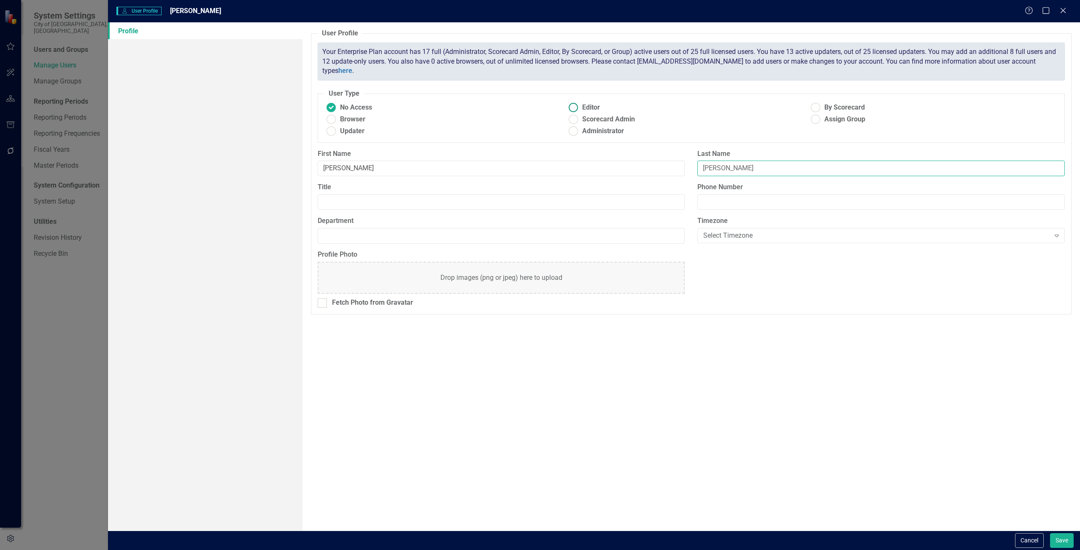
type input "[PERSON_NAME]"
click at [574, 106] on ins at bounding box center [572, 107] width 13 height 13
click at [574, 106] on input "Editor" at bounding box center [572, 107] width 13 height 13
radio input "true"
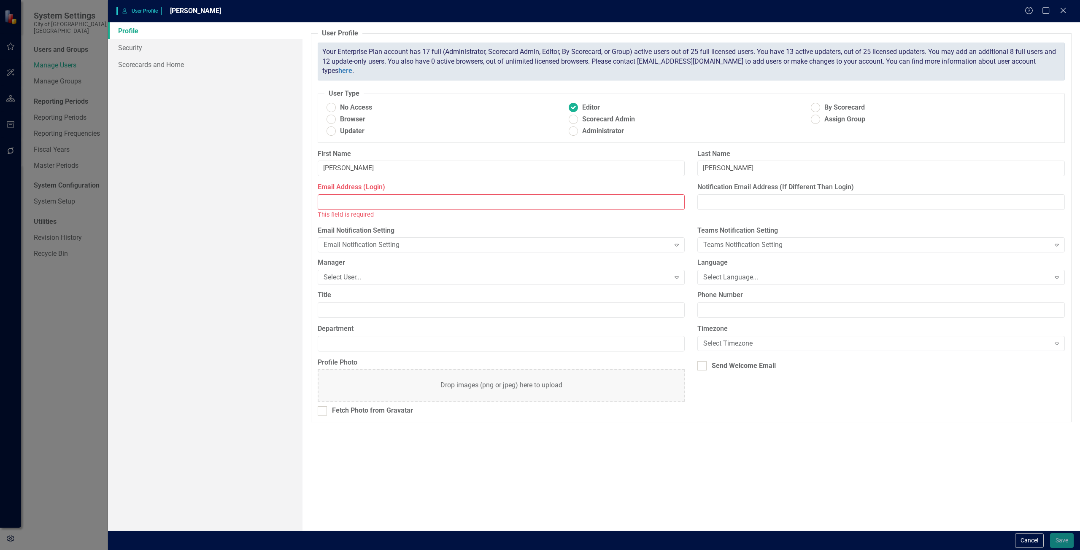
click at [338, 204] on input "Email Address (Login)" at bounding box center [501, 202] width 367 height 16
click at [339, 199] on input "Email Address (Login)" at bounding box center [501, 202] width 367 height 16
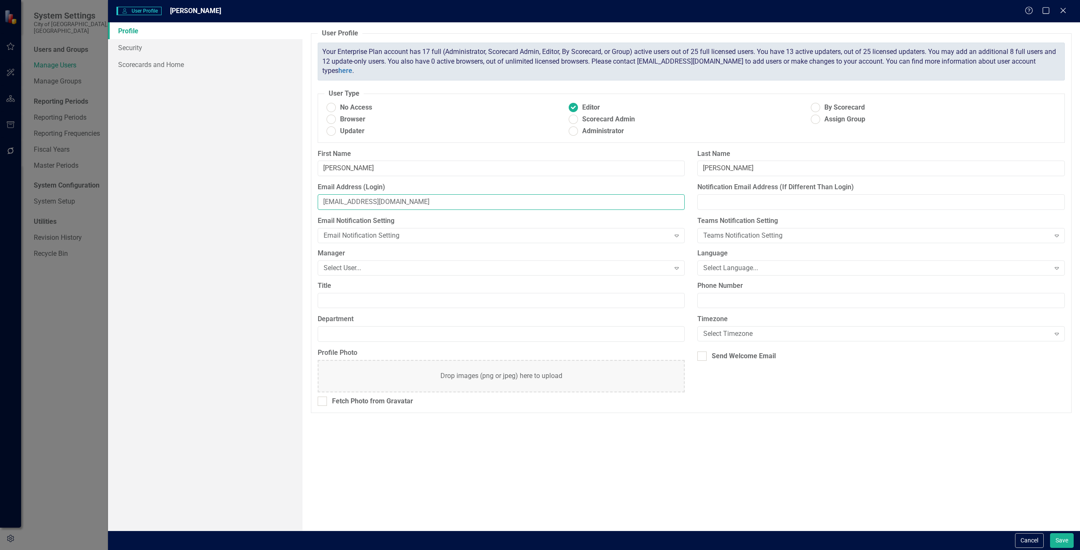
type input "[EMAIL_ADDRESS][DOMAIN_NAME]"
click at [132, 42] on link "Security" at bounding box center [205, 47] width 194 height 17
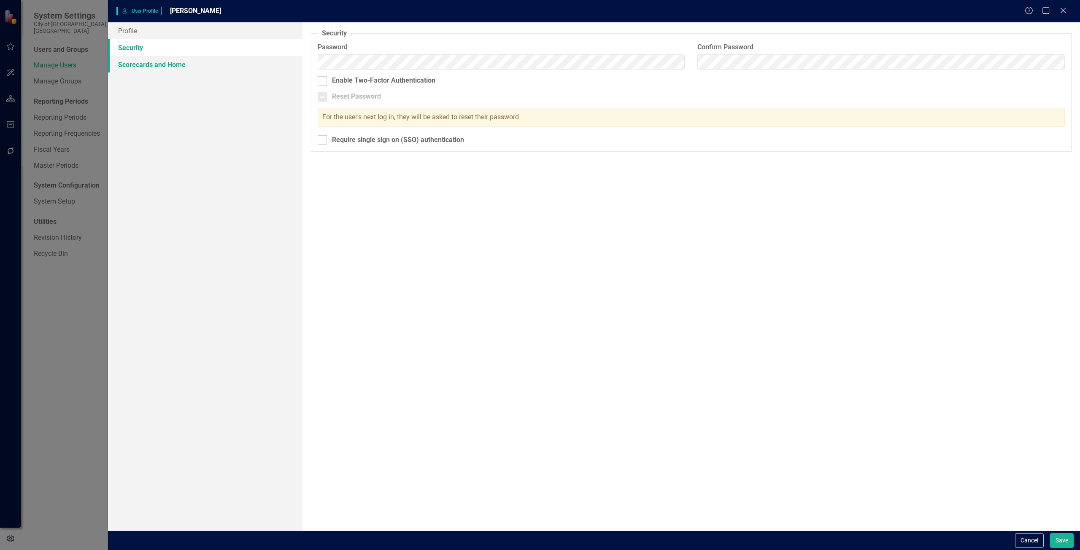
click at [145, 65] on link "Scorecards and Home" at bounding box center [205, 64] width 194 height 17
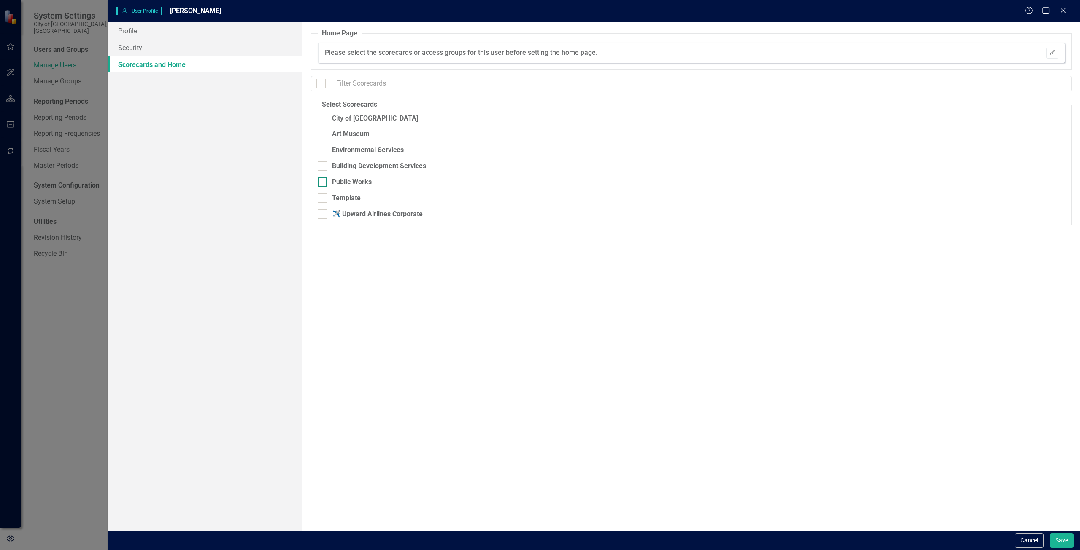
click at [320, 186] on div at bounding box center [322, 182] width 9 height 9
click at [320, 183] on input "Public Works" at bounding box center [320, 180] width 5 height 5
checkbox input "true"
click at [1067, 541] on button "Save" at bounding box center [1062, 540] width 24 height 15
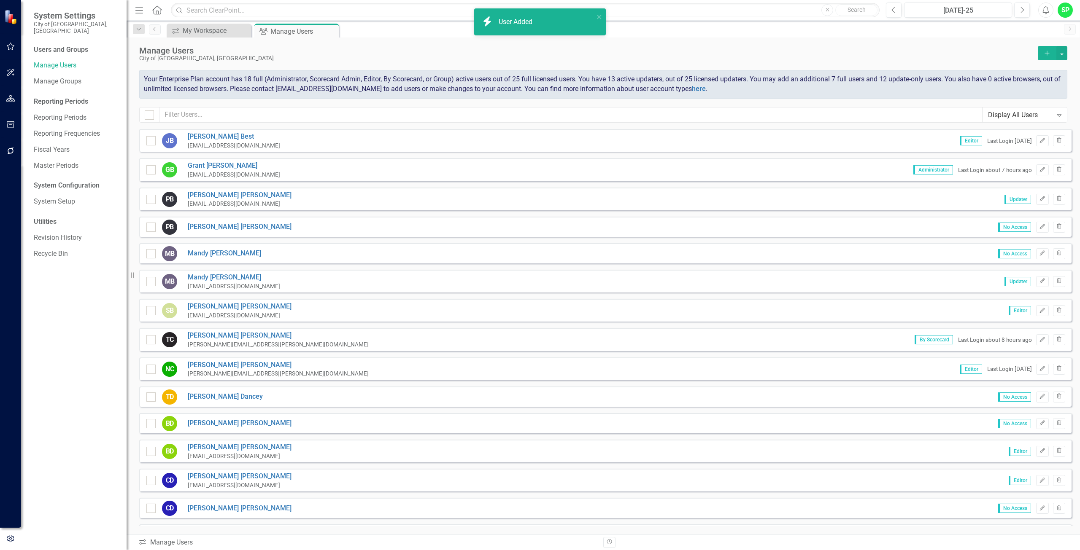
click at [1045, 52] on icon "Add" at bounding box center [1047, 53] width 8 height 6
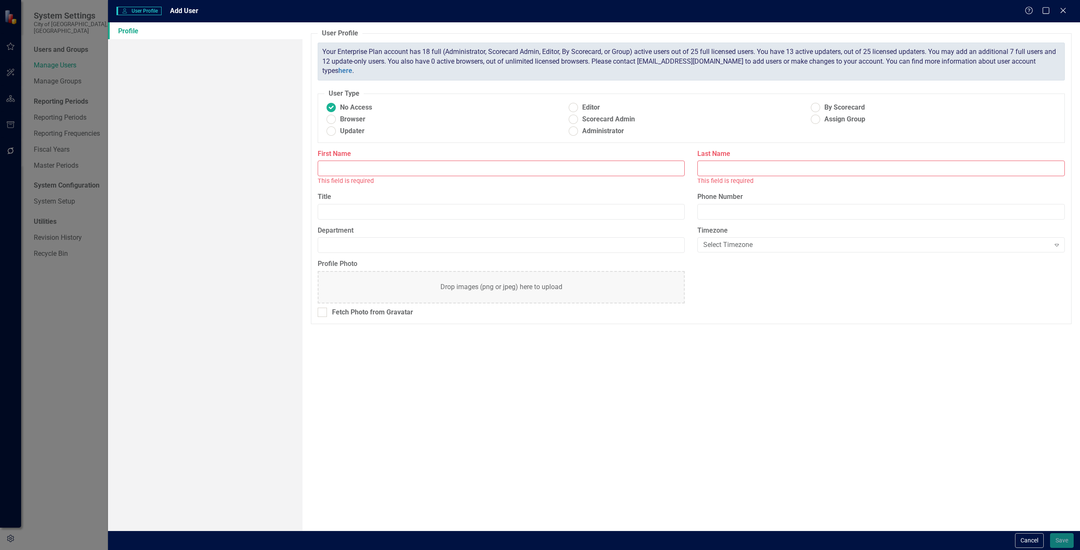
click at [339, 157] on label "First Name" at bounding box center [501, 154] width 367 height 10
click at [339, 161] on input "First Name" at bounding box center [501, 169] width 367 height 16
type input "[PERSON_NAME]"
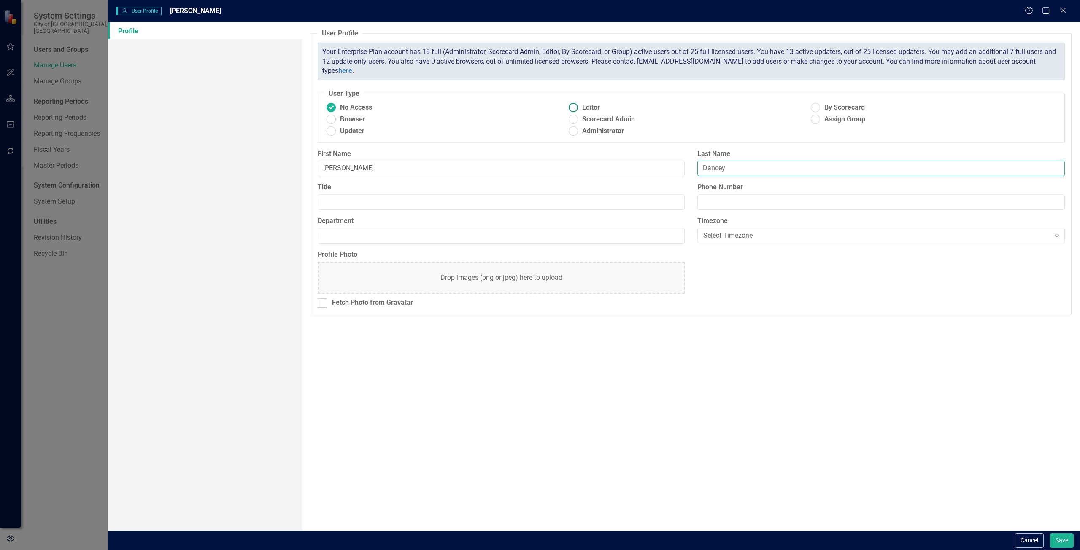
type input "Dancey"
click at [575, 106] on ins at bounding box center [572, 107] width 13 height 13
click at [575, 106] on input "Editor" at bounding box center [572, 107] width 13 height 13
radio input "true"
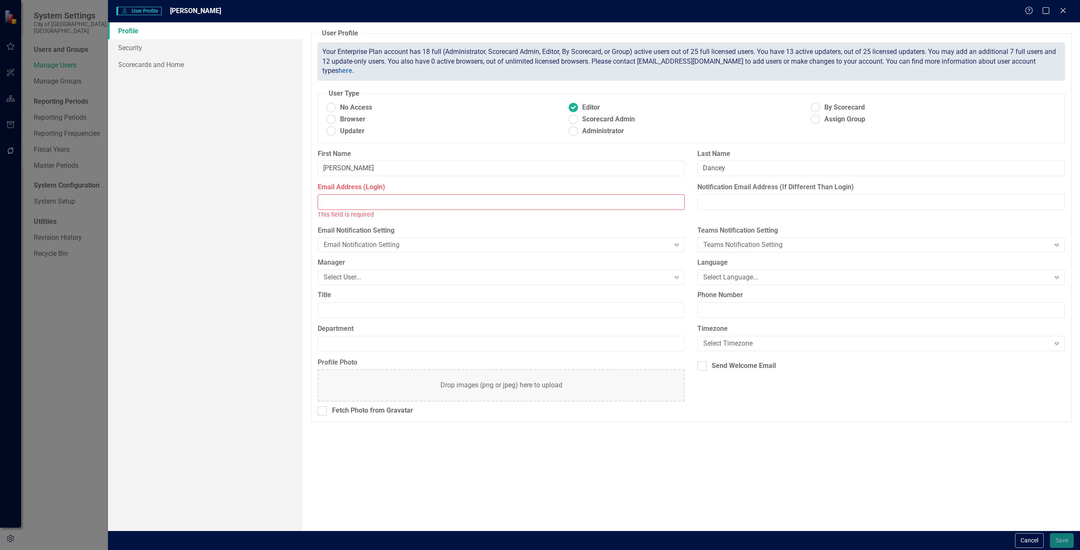
drag, startPoint x: 367, startPoint y: 207, endPoint x: 359, endPoint y: 205, distance: 8.5
click at [366, 207] on input "Email Address (Login)" at bounding box center [501, 202] width 367 height 16
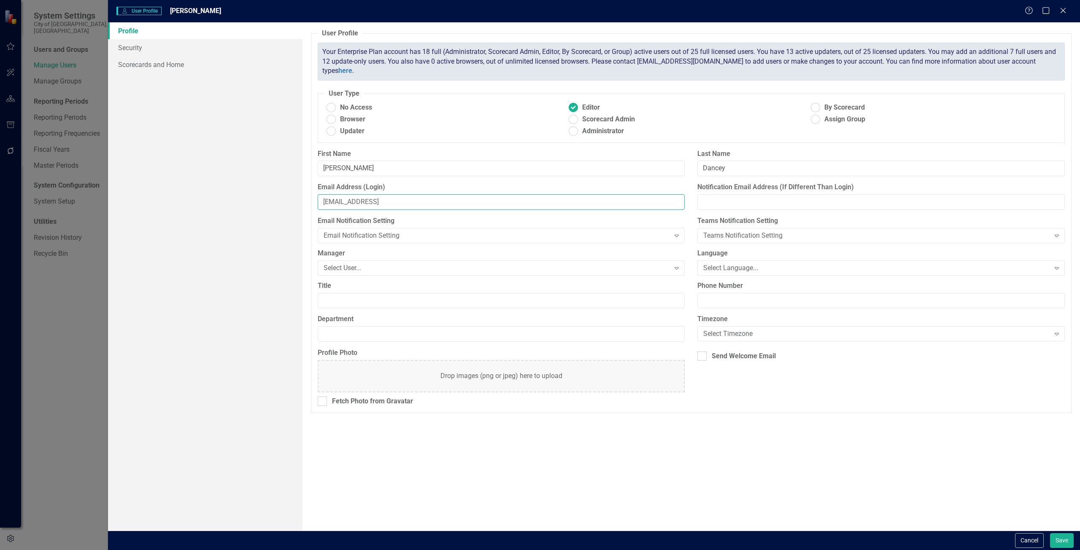
click at [409, 199] on input "[EMAIL_ADDRESS]" at bounding box center [501, 202] width 367 height 16
type input "[EMAIL_ADDRESS][DOMAIN_NAME]"
click at [122, 50] on link "Security" at bounding box center [205, 47] width 194 height 17
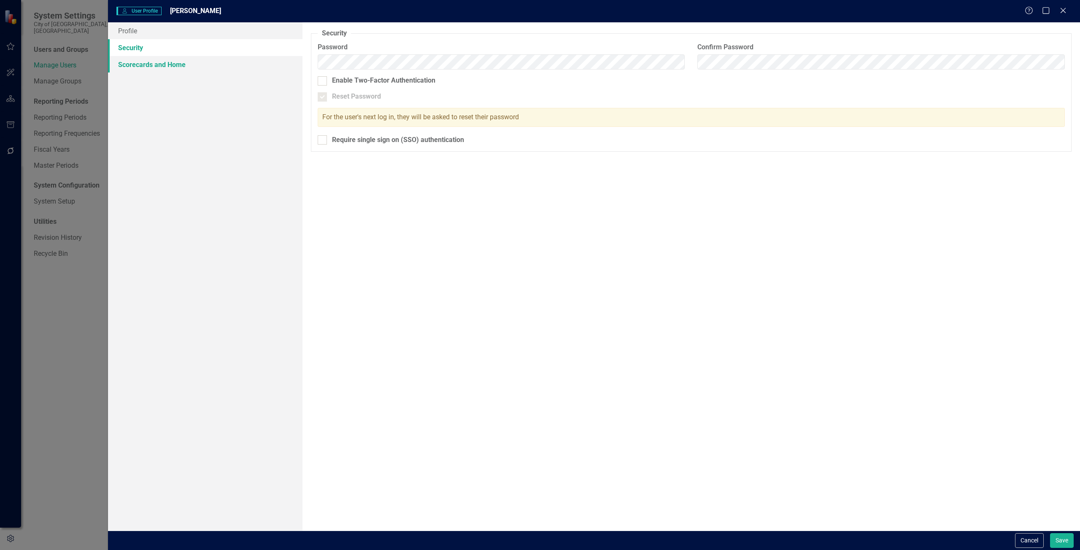
click at [176, 64] on link "Scorecards and Home" at bounding box center [205, 64] width 194 height 17
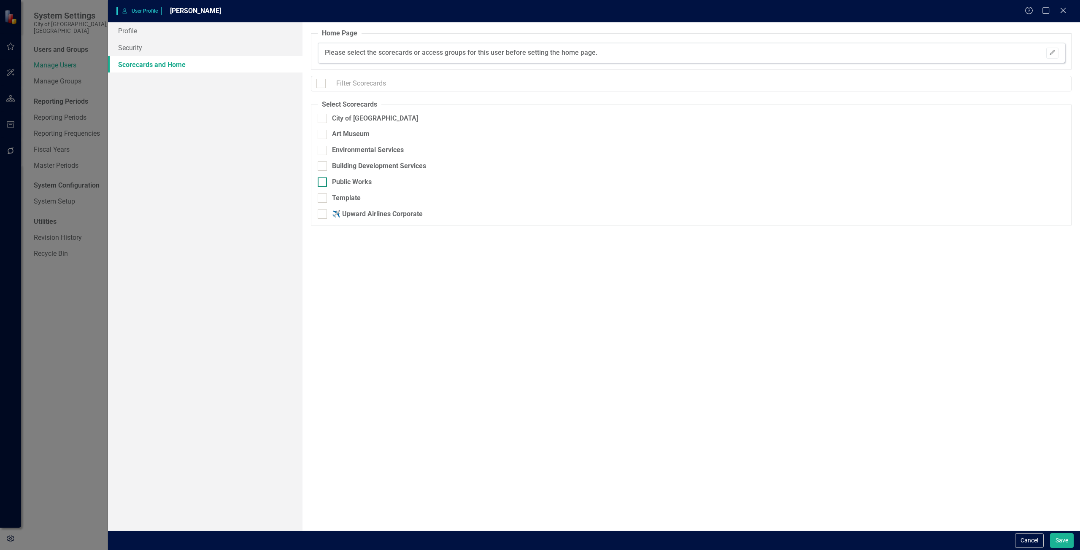
click at [321, 183] on input "Public Works" at bounding box center [320, 180] width 5 height 5
checkbox input "true"
click at [1063, 544] on button "Save" at bounding box center [1062, 540] width 24 height 15
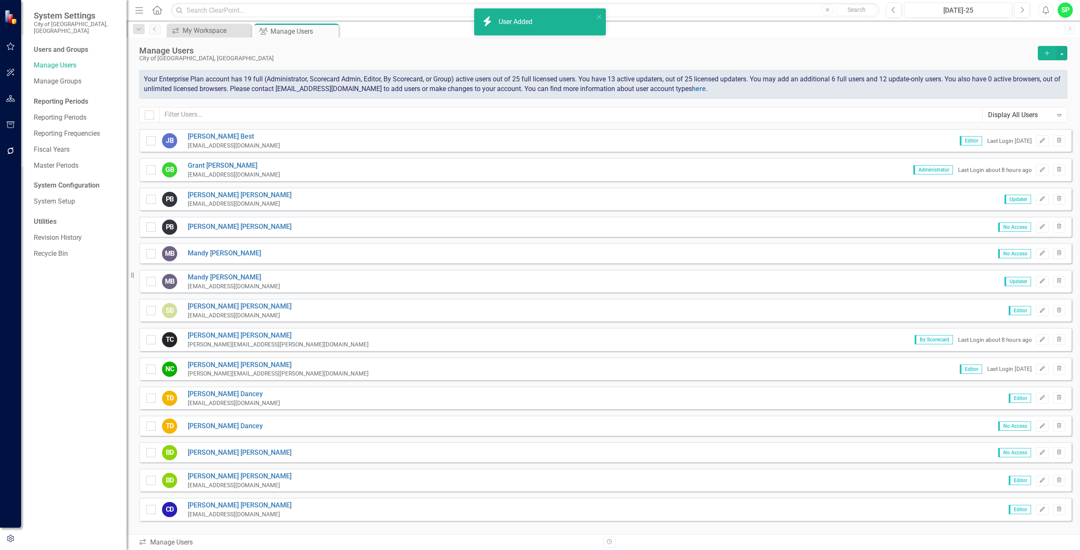
click at [1047, 48] on button "Add" at bounding box center [1046, 53] width 19 height 14
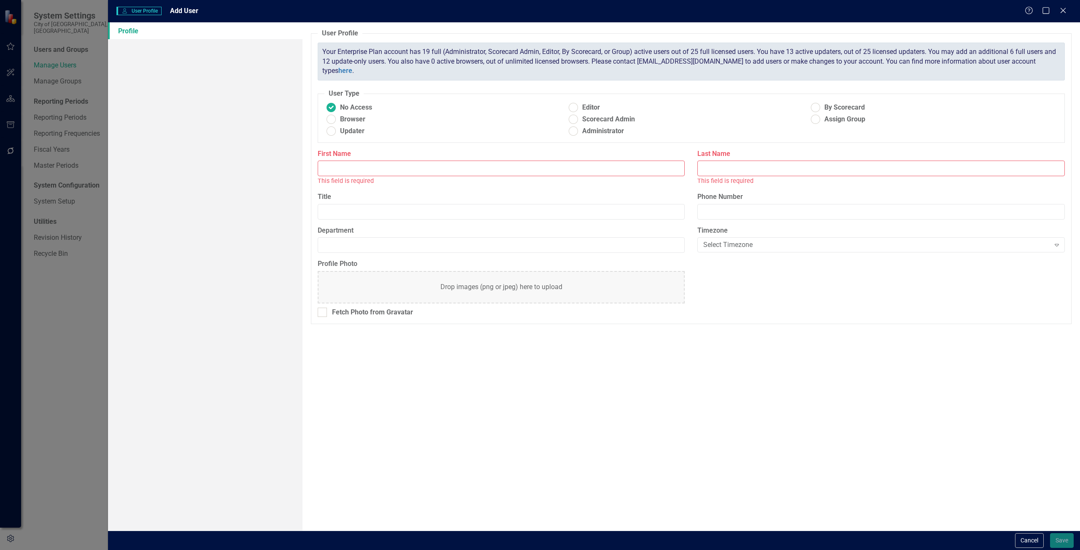
click at [343, 169] on input "First Name" at bounding box center [501, 169] width 367 height 16
type input "[PERSON_NAME]"
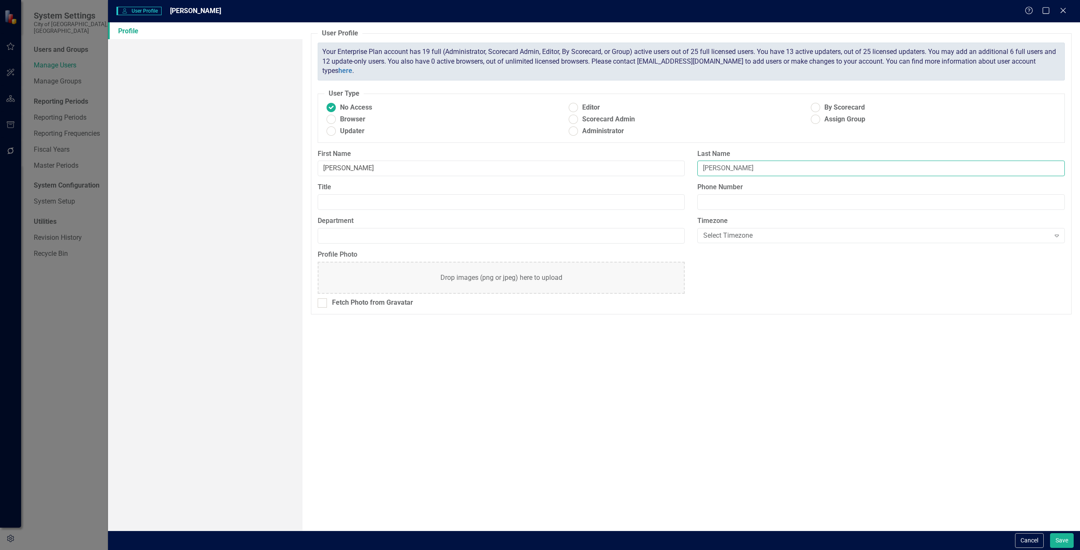
type input "[PERSON_NAME]"
drag, startPoint x: 574, startPoint y: 105, endPoint x: 511, endPoint y: 144, distance: 75.0
click at [574, 105] on ins at bounding box center [572, 107] width 13 height 13
click at [574, 105] on input "Editor" at bounding box center [572, 107] width 13 height 13
radio input "true"
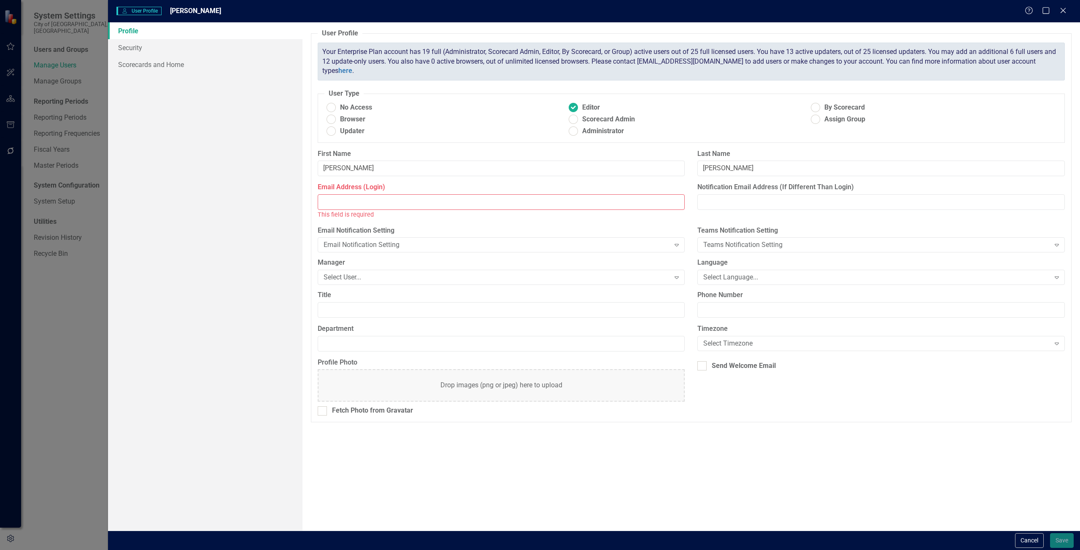
click at [335, 199] on input "Email Address (Login)" at bounding box center [501, 202] width 367 height 16
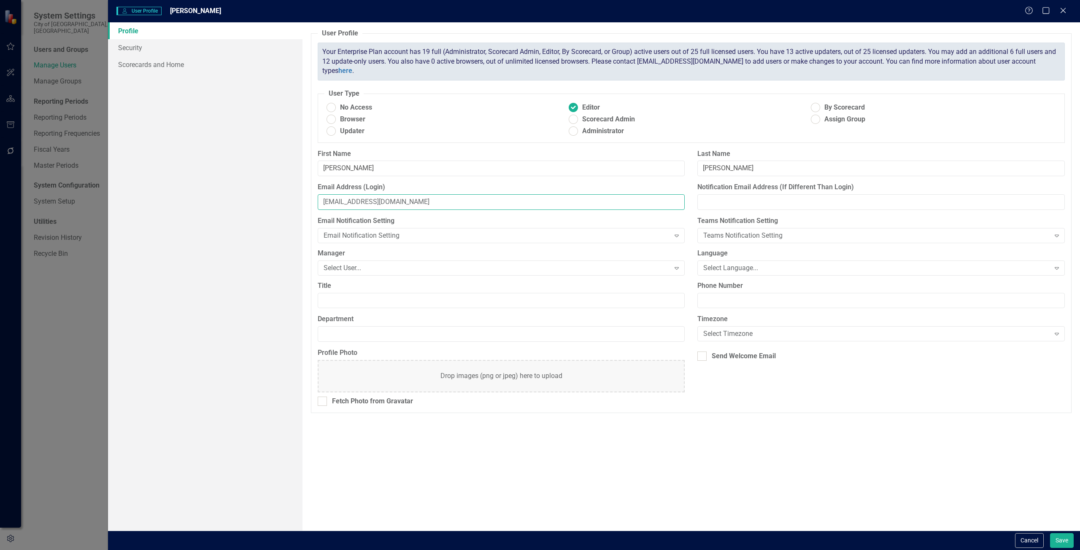
type input "[EMAIL_ADDRESS][DOMAIN_NAME]"
click at [128, 46] on link "Security" at bounding box center [205, 47] width 194 height 17
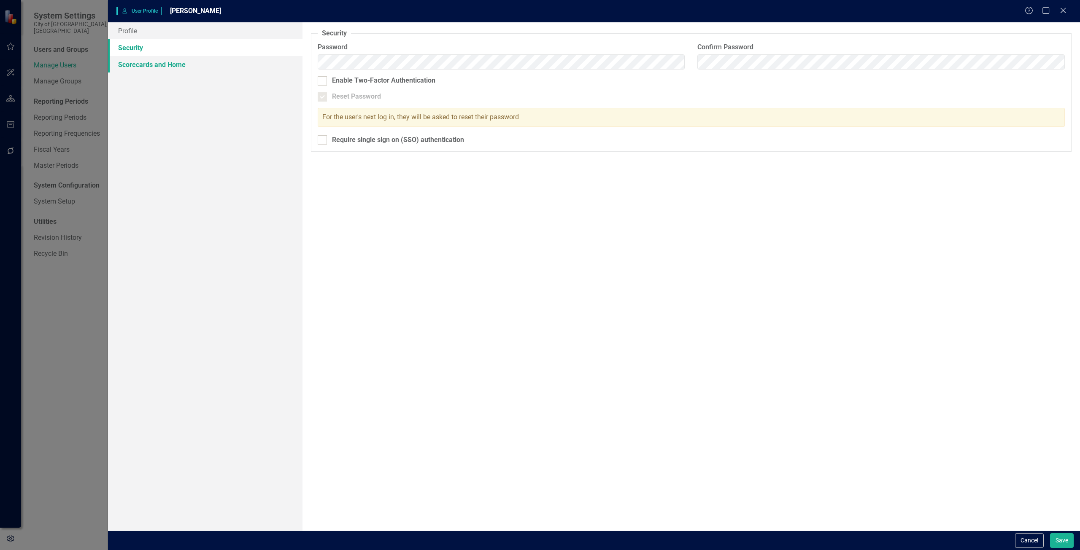
click at [164, 63] on link "Scorecards and Home" at bounding box center [205, 64] width 194 height 17
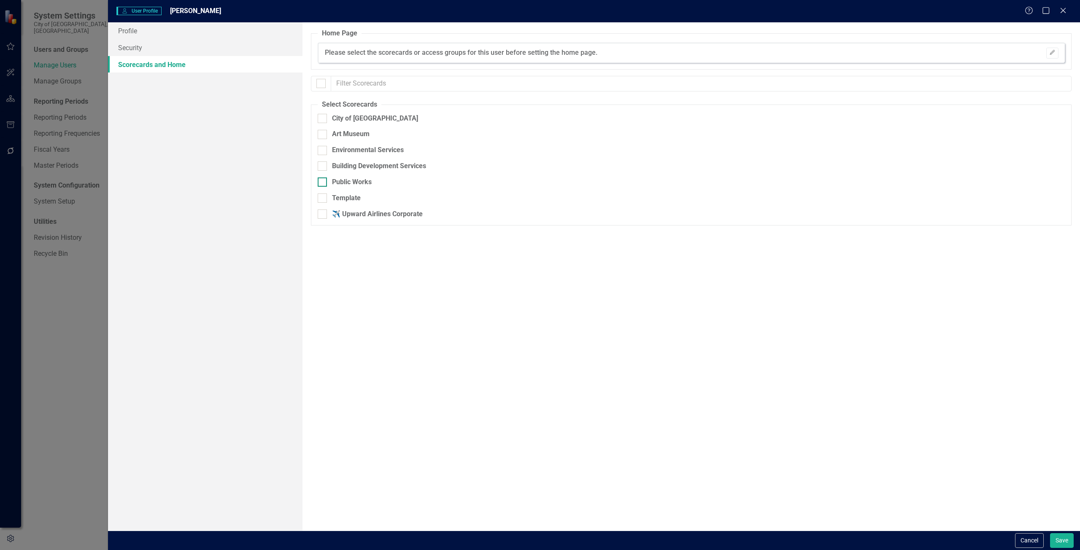
click at [322, 185] on div at bounding box center [322, 182] width 9 height 9
click at [322, 183] on input "Public Works" at bounding box center [320, 180] width 5 height 5
checkbox input "true"
click at [1064, 538] on button "Save" at bounding box center [1062, 540] width 24 height 15
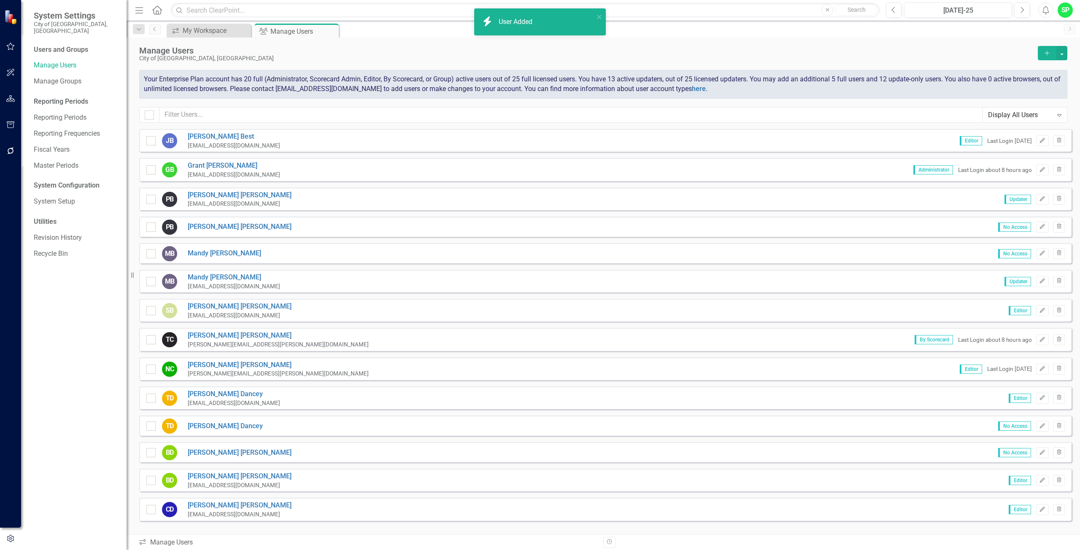
click at [1045, 53] on icon "Add" at bounding box center [1047, 53] width 8 height 6
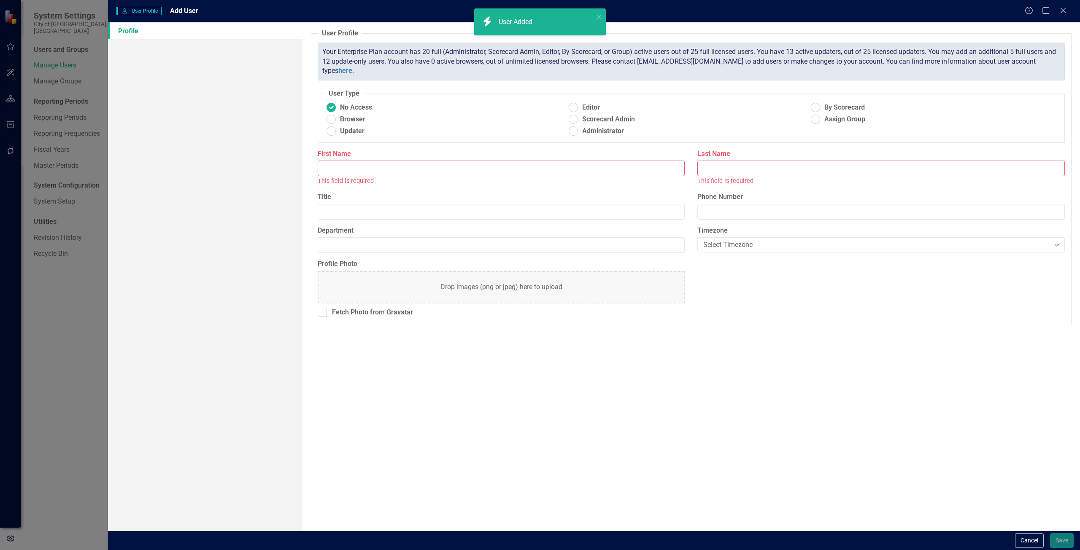
click at [340, 170] on input "First Name" at bounding box center [501, 169] width 367 height 16
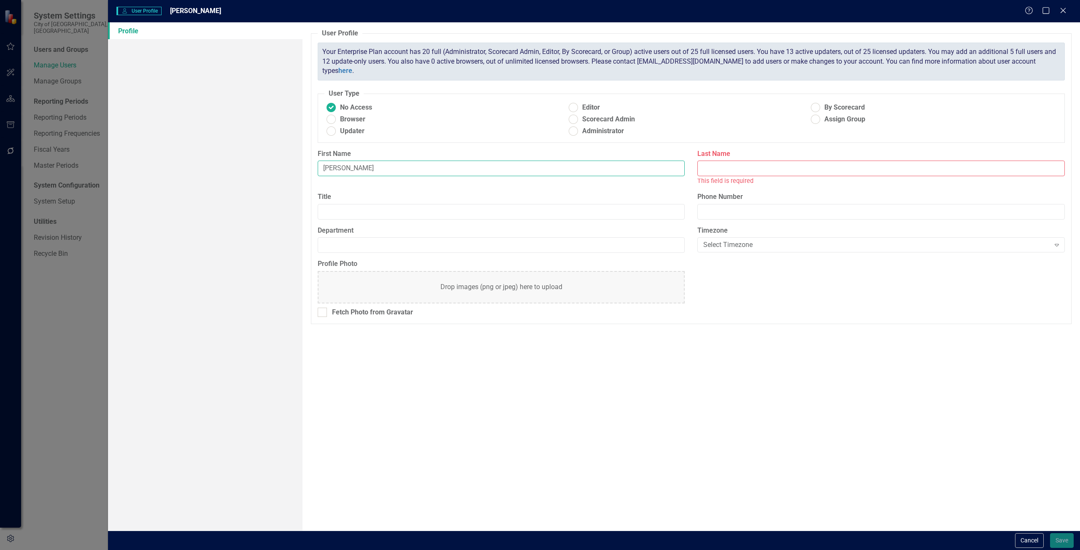
type input "[PERSON_NAME]"
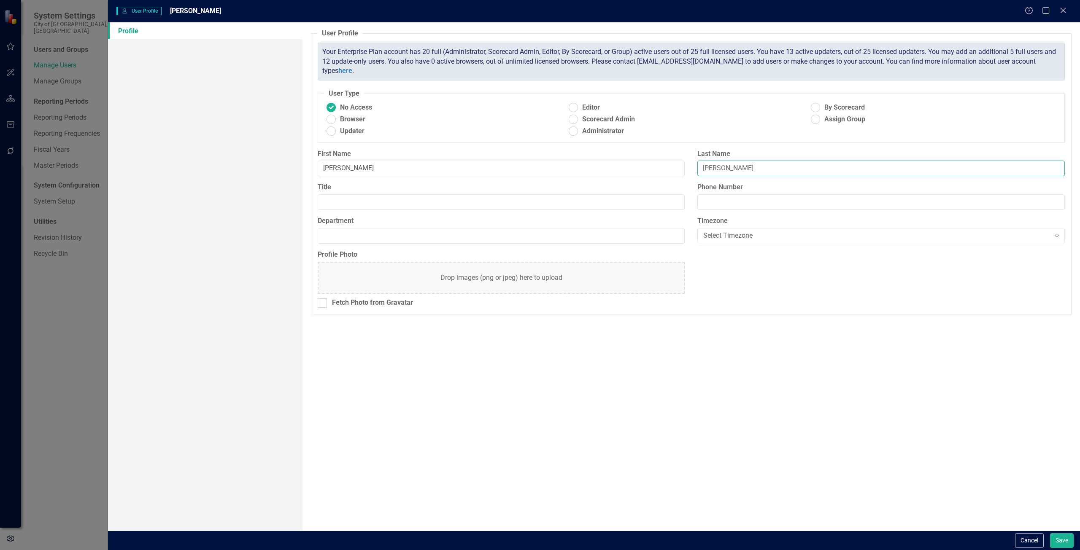
type input "[PERSON_NAME]"
click at [334, 132] on ins at bounding box center [330, 131] width 13 height 13
click at [334, 132] on input "Updater" at bounding box center [330, 131] width 13 height 13
radio input "true"
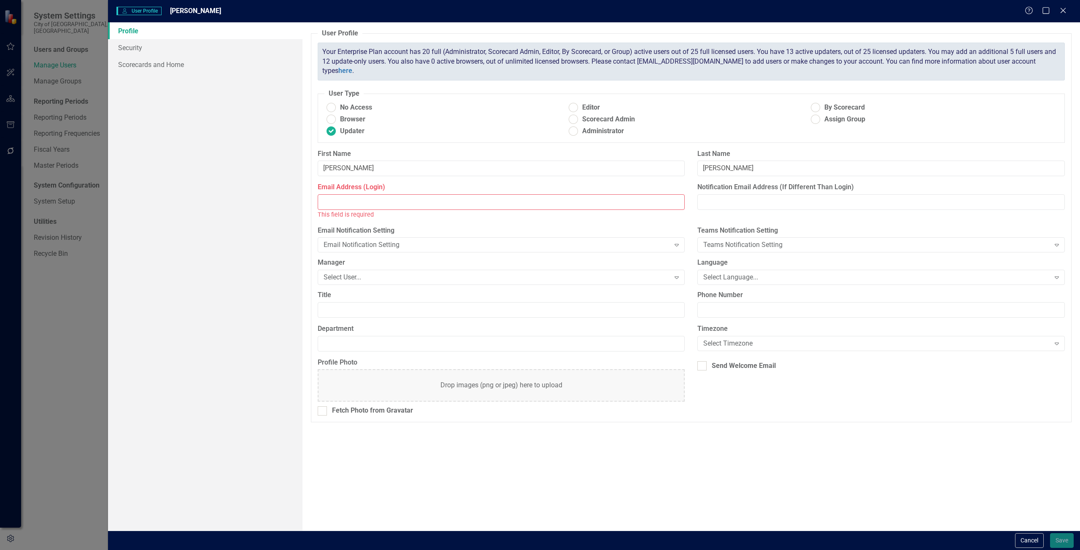
click at [337, 198] on input "Email Address (Login)" at bounding box center [501, 202] width 367 height 16
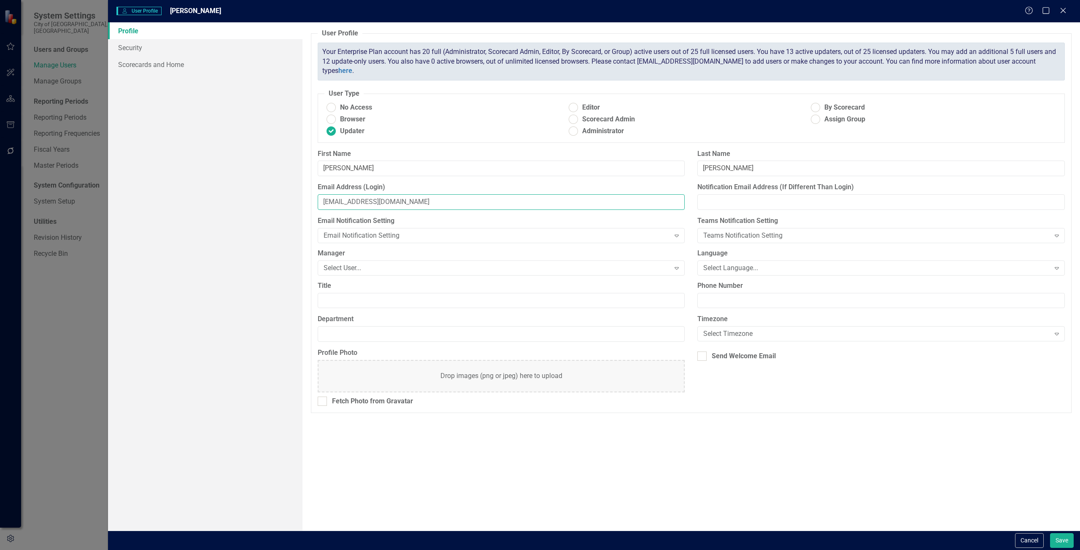
type input "[EMAIL_ADDRESS][DOMAIN_NAME]"
click at [130, 51] on link "Security" at bounding box center [205, 47] width 194 height 17
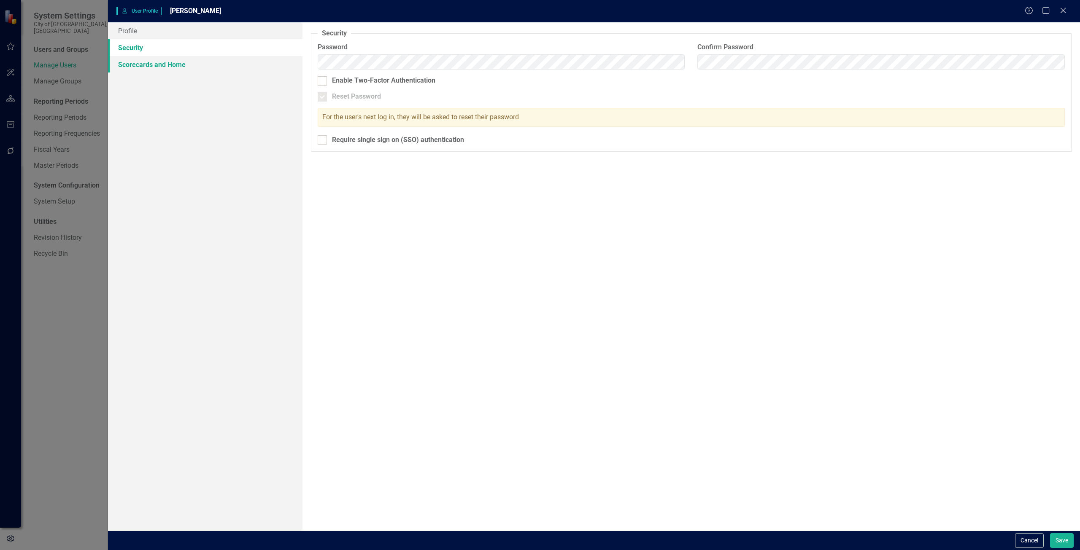
click at [123, 60] on link "Scorecards and Home" at bounding box center [205, 64] width 194 height 17
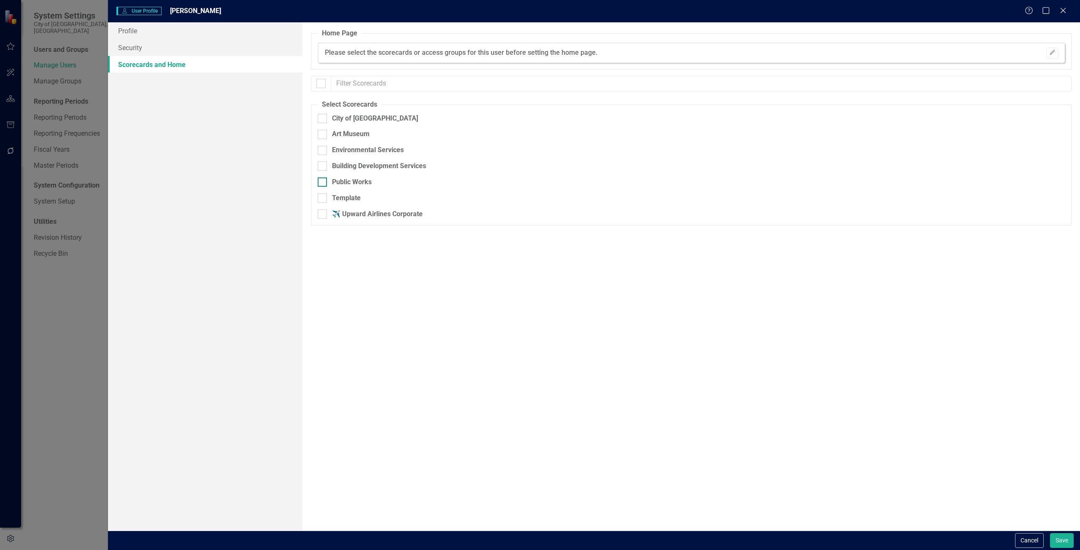
click at [321, 178] on input "Public Works" at bounding box center [320, 180] width 5 height 5
checkbox input "true"
click at [1059, 542] on button "Save" at bounding box center [1062, 540] width 24 height 15
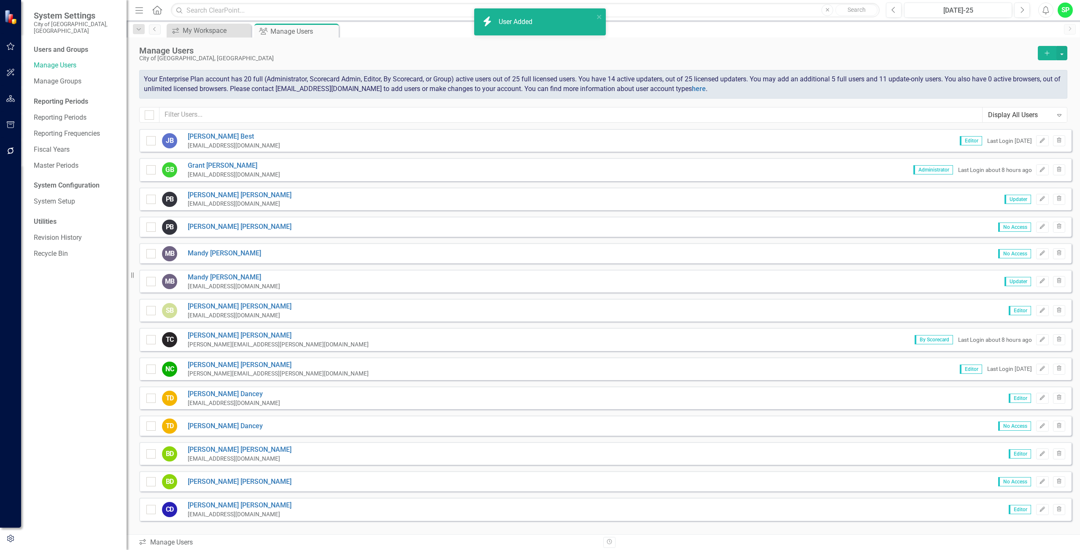
click at [1045, 49] on button "Add" at bounding box center [1046, 53] width 19 height 14
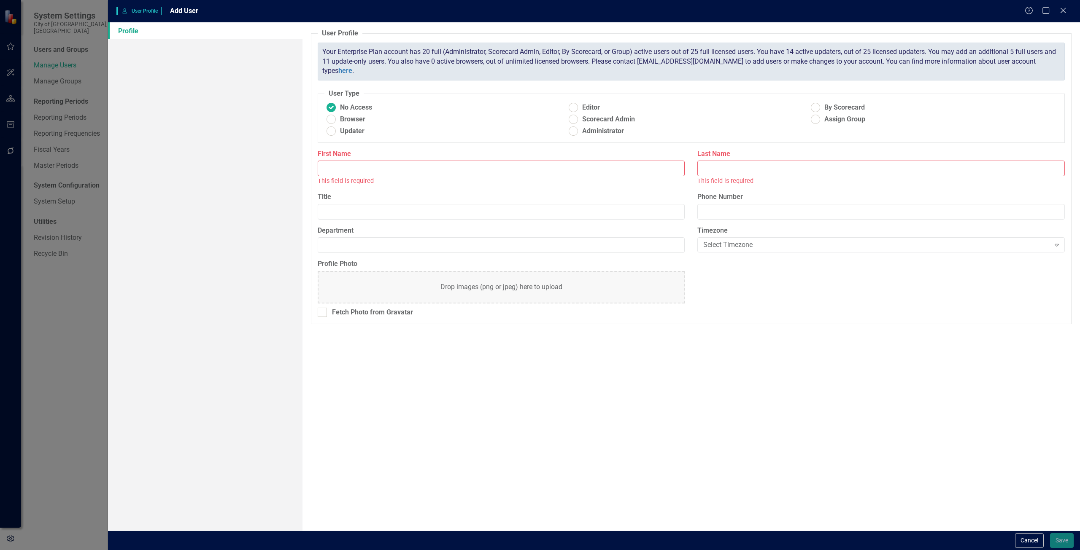
click at [340, 172] on input "First Name" at bounding box center [501, 169] width 367 height 16
type input "[PERSON_NAME]"
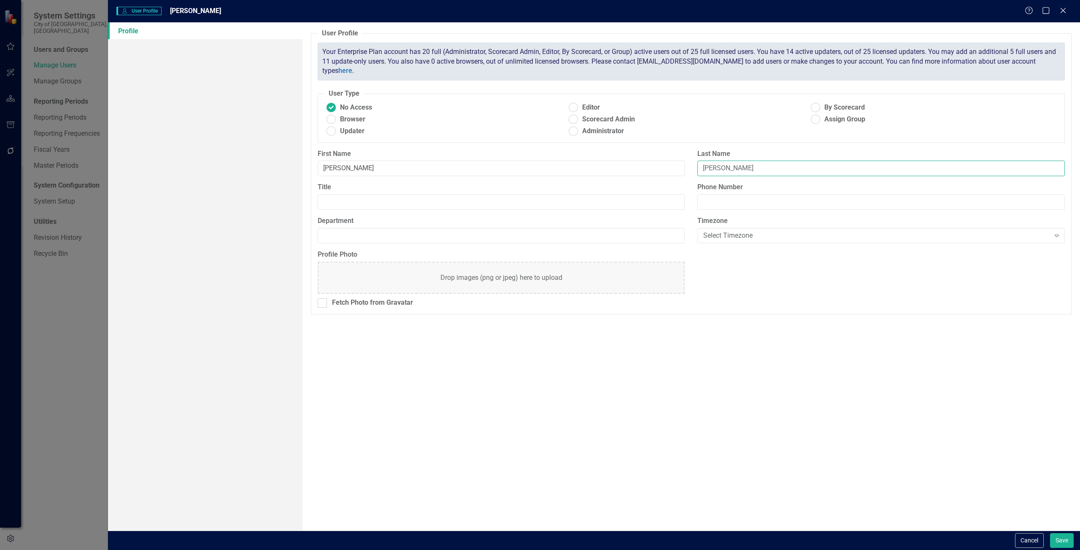
type input "[PERSON_NAME]"
click at [331, 131] on ins at bounding box center [330, 131] width 13 height 13
click at [331, 131] on input "Updater" at bounding box center [330, 131] width 13 height 13
radio input "true"
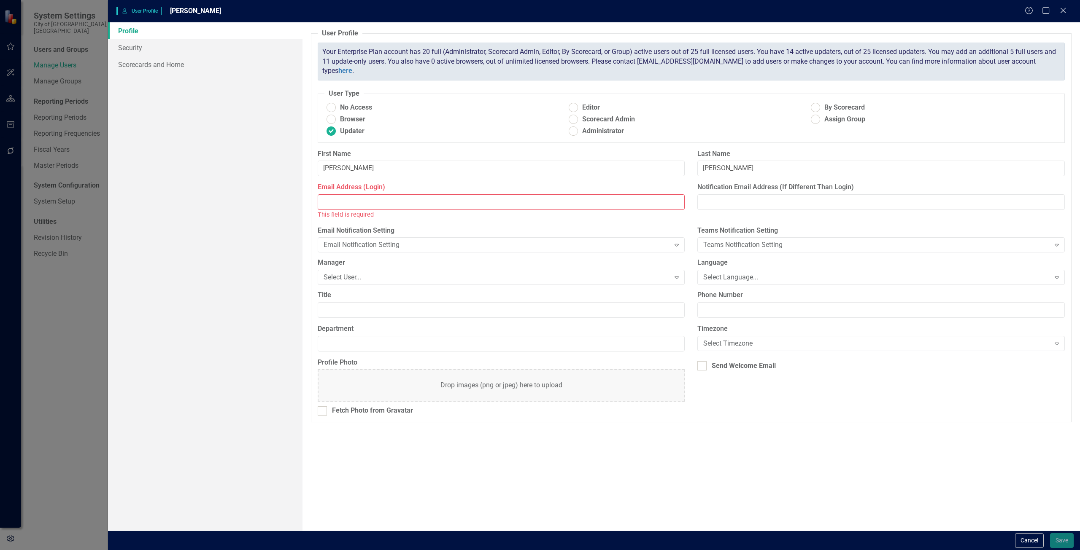
click at [343, 199] on input "Email Address (Login)" at bounding box center [501, 202] width 367 height 16
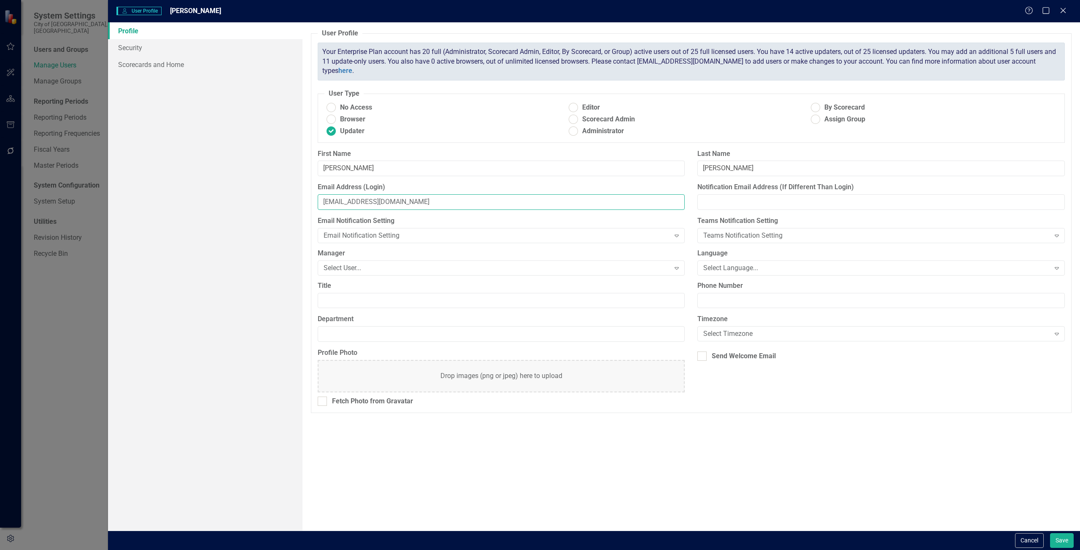
type input "[EMAIL_ADDRESS][DOMAIN_NAME]"
click at [120, 46] on link "Security" at bounding box center [205, 47] width 194 height 17
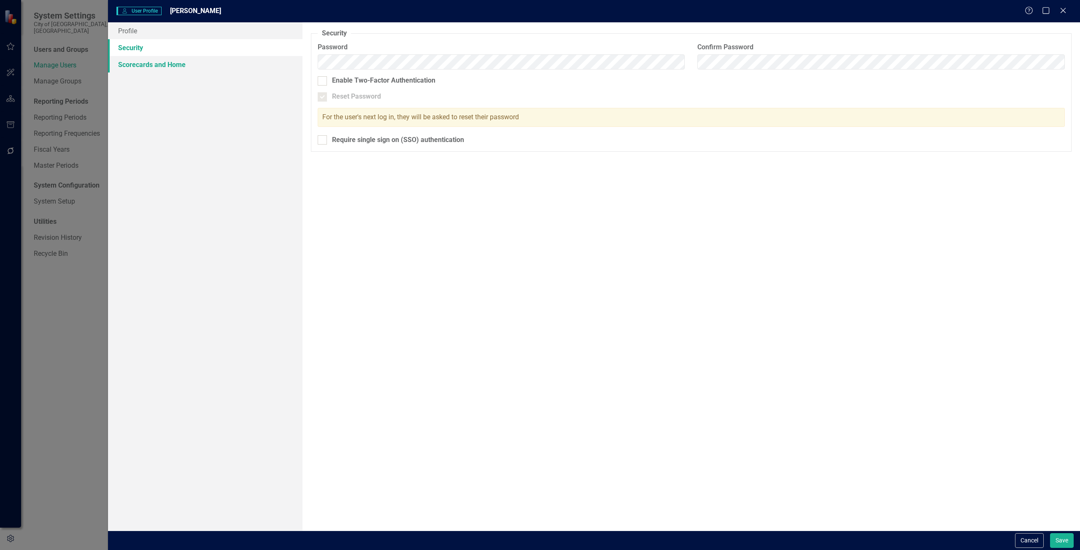
click at [148, 66] on link "Scorecards and Home" at bounding box center [205, 64] width 194 height 17
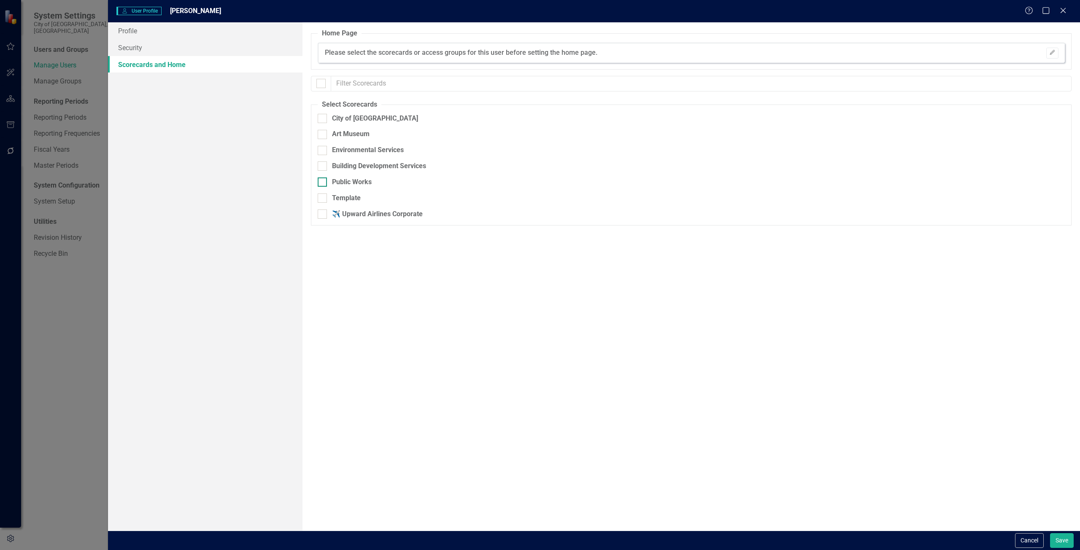
click at [323, 181] on input "Public Works" at bounding box center [320, 180] width 5 height 5
checkbox input "true"
click at [1057, 541] on button "Save" at bounding box center [1062, 540] width 24 height 15
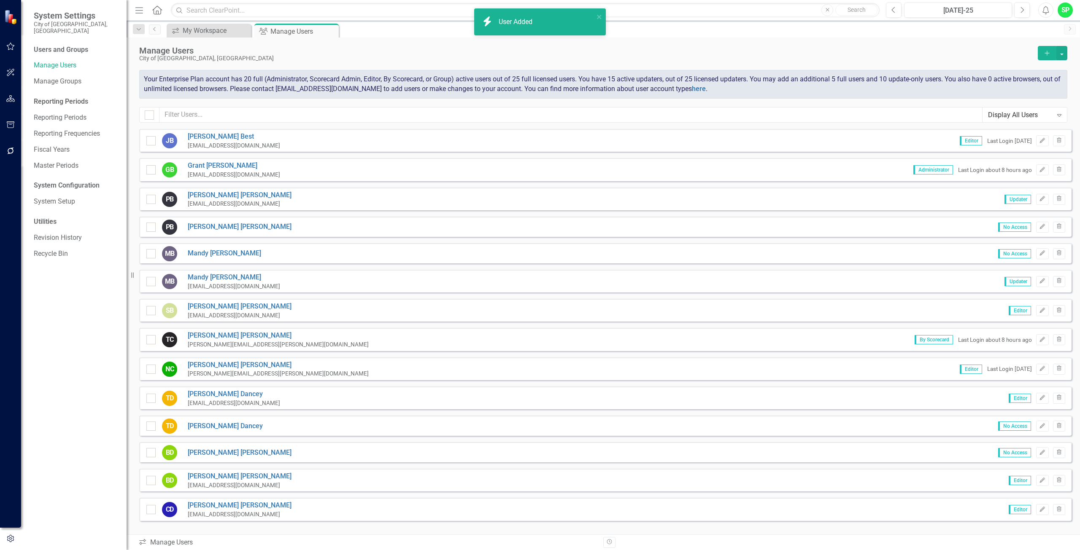
click at [1045, 55] on icon "Add" at bounding box center [1047, 53] width 8 height 6
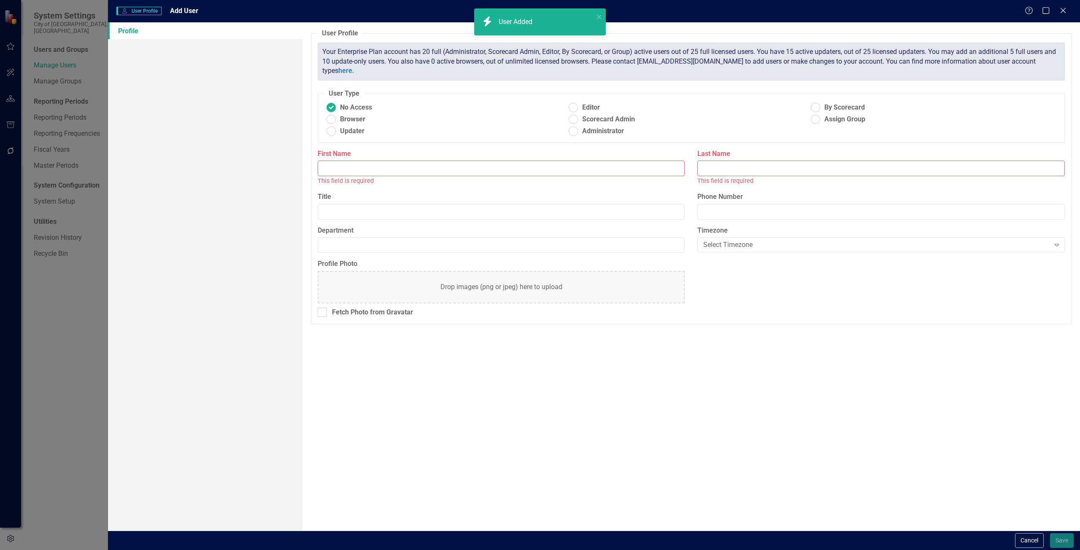
click at [324, 169] on input "First Name" at bounding box center [501, 169] width 367 height 16
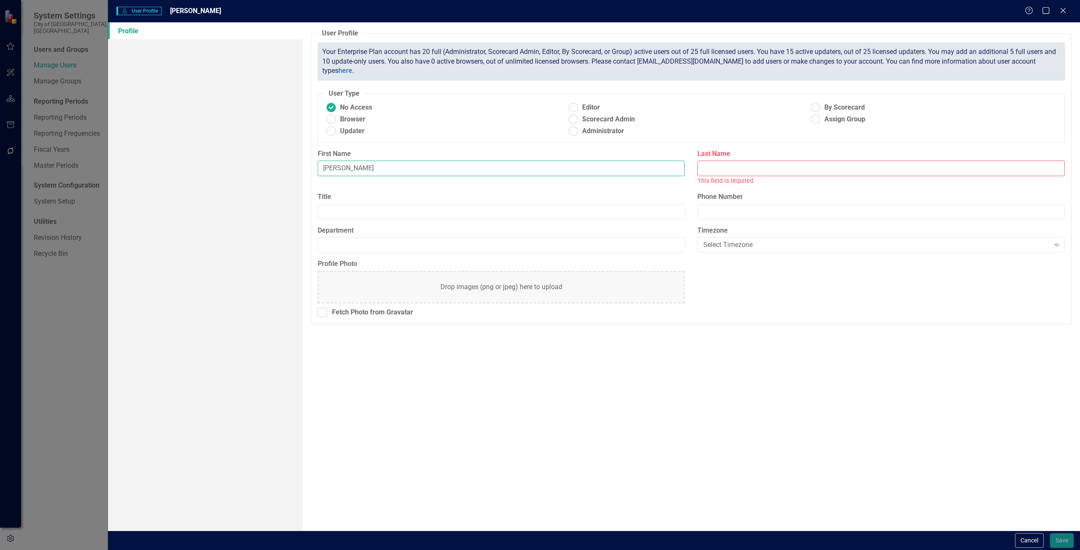
click at [326, 167] on input "[PERSON_NAME]" at bounding box center [501, 169] width 367 height 16
type input "[PERSON_NAME]"
click at [702, 170] on input "Last Name" at bounding box center [880, 169] width 367 height 16
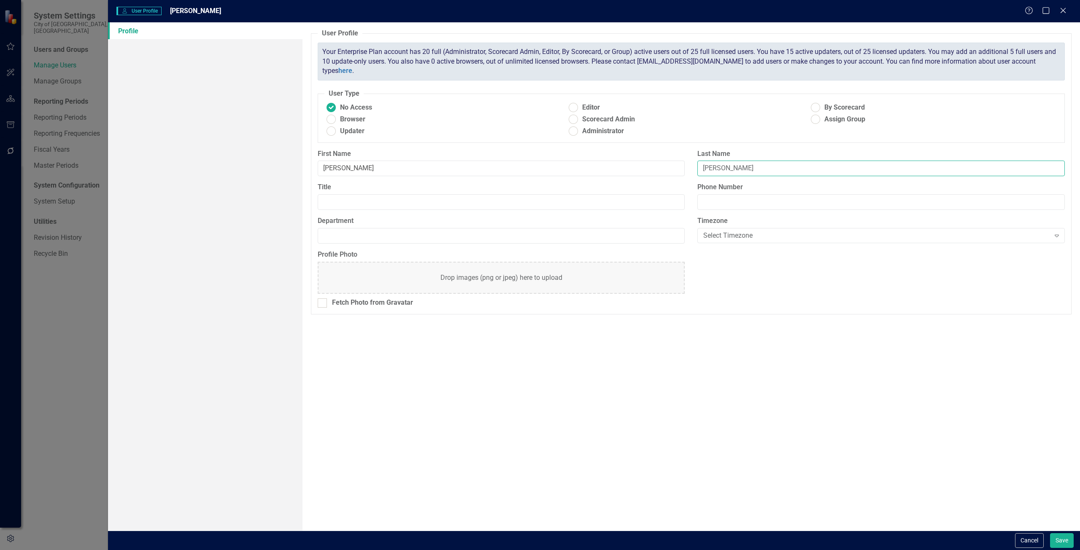
type input "[PERSON_NAME]"
click at [326, 132] on ins at bounding box center [330, 131] width 13 height 13
click at [326, 132] on input "Updater" at bounding box center [330, 131] width 13 height 13
radio input "true"
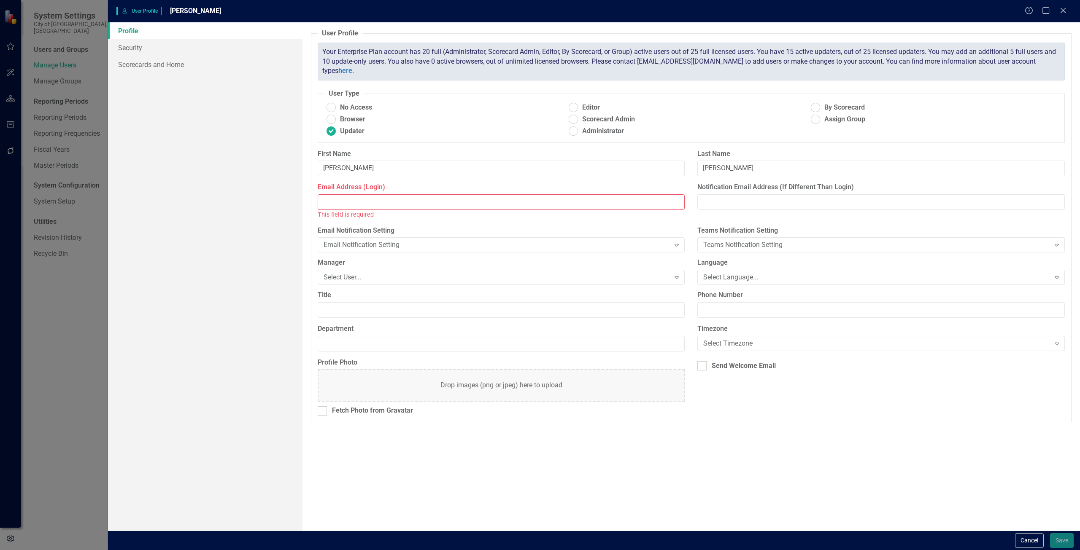
click at [330, 206] on input "Email Address (Login)" at bounding box center [501, 202] width 367 height 16
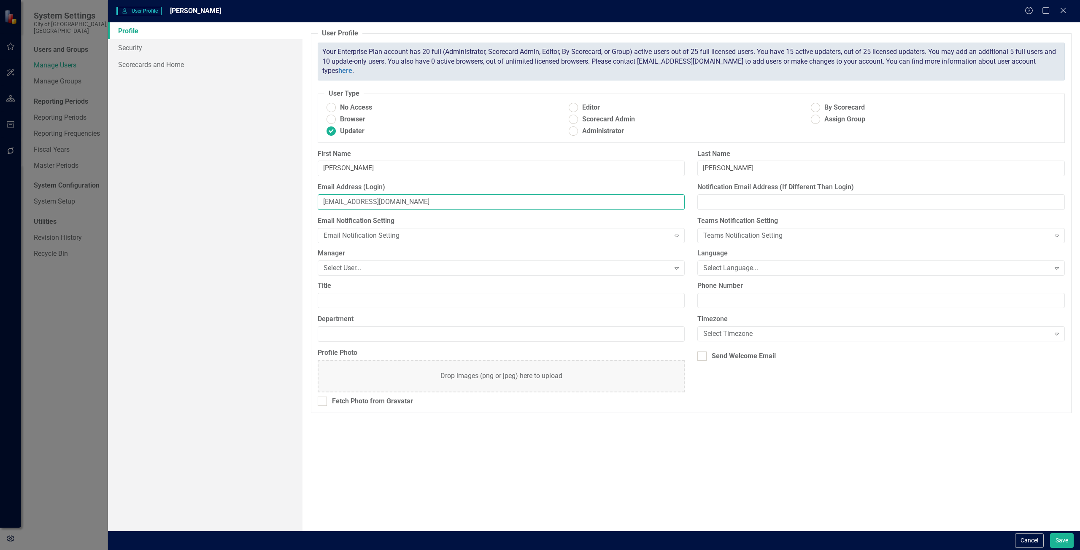
type input "[EMAIL_ADDRESS][DOMAIN_NAME]"
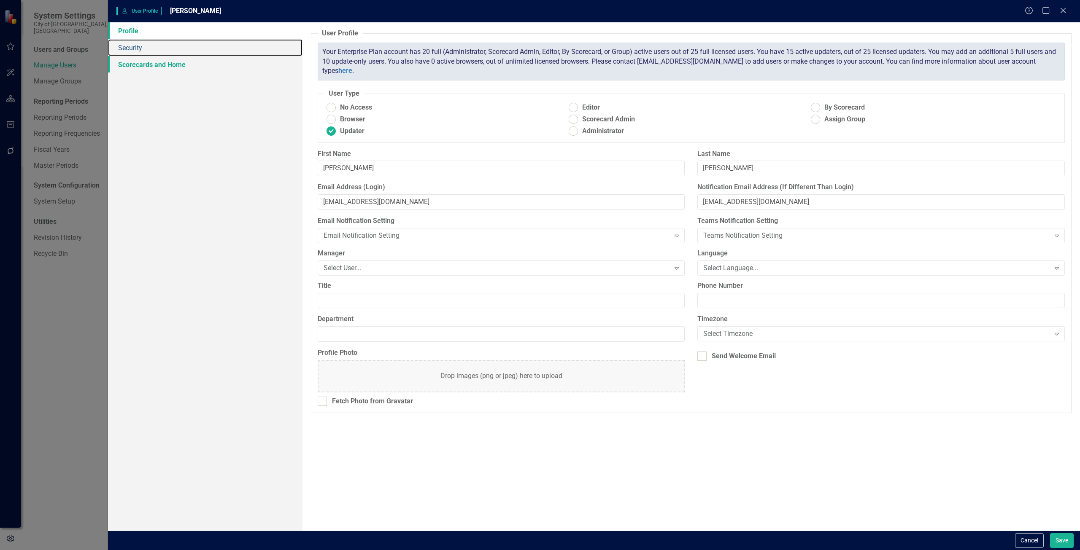
drag, startPoint x: 131, startPoint y: 48, endPoint x: 160, endPoint y: 57, distance: 30.4
click at [131, 48] on link "Security" at bounding box center [205, 47] width 194 height 17
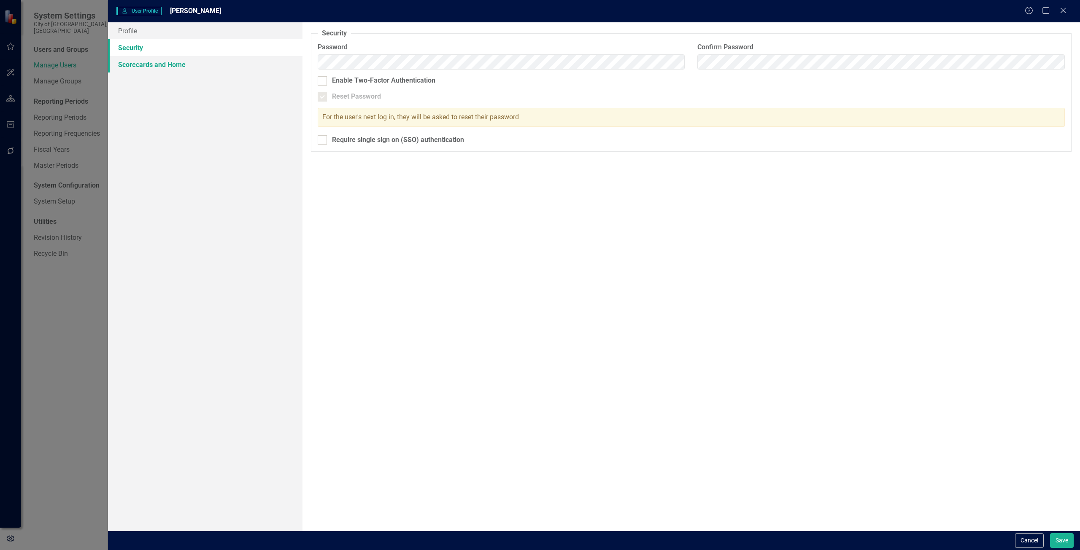
click at [141, 64] on link "Scorecards and Home" at bounding box center [205, 64] width 194 height 17
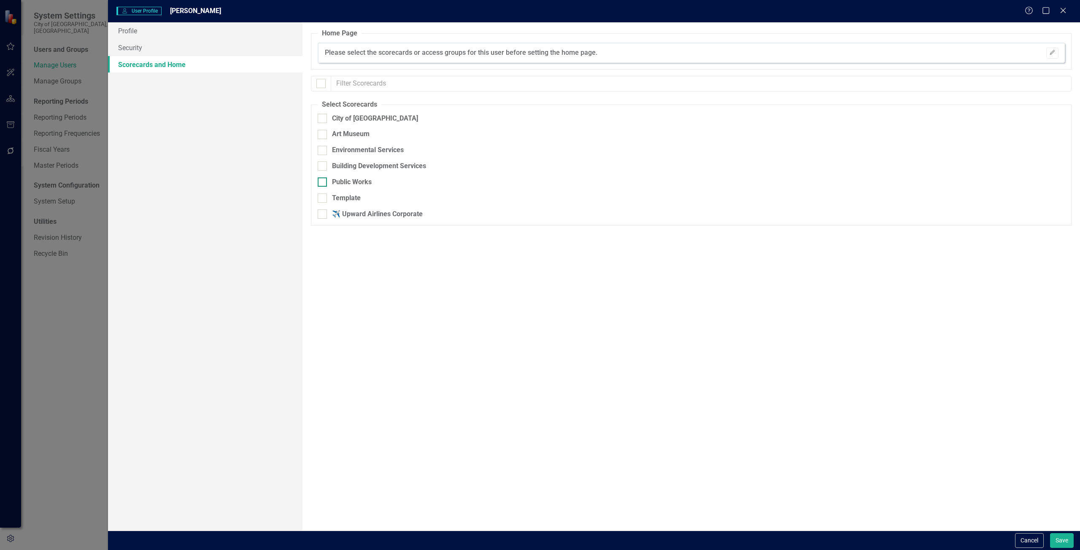
click at [322, 184] on div at bounding box center [322, 182] width 9 height 9
click at [322, 183] on input "Public Works" at bounding box center [320, 180] width 5 height 5
checkbox input "true"
click at [1062, 543] on button "Save" at bounding box center [1062, 540] width 24 height 15
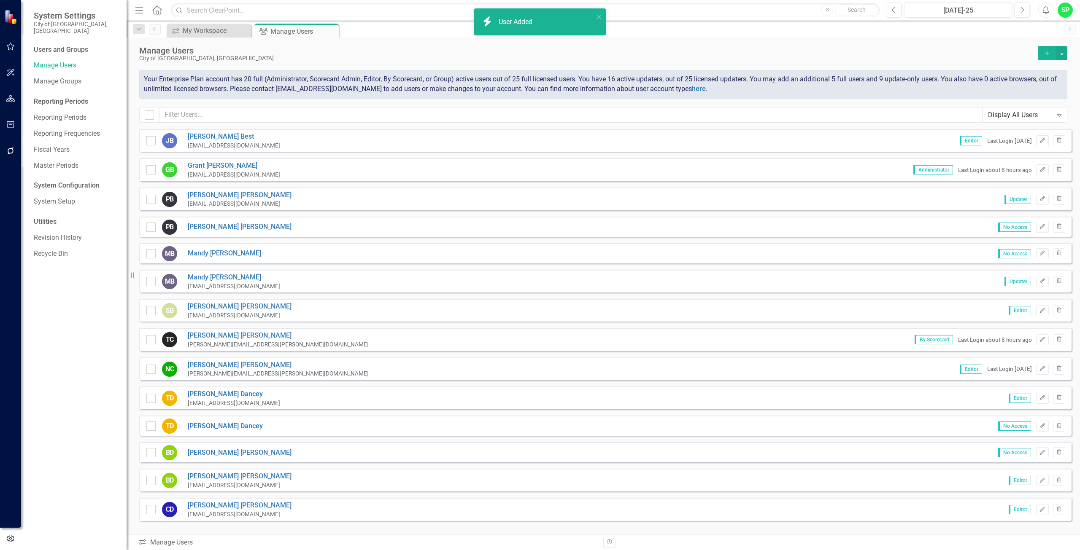
click at [1048, 53] on icon "button" at bounding box center [1046, 53] width 5 height 5
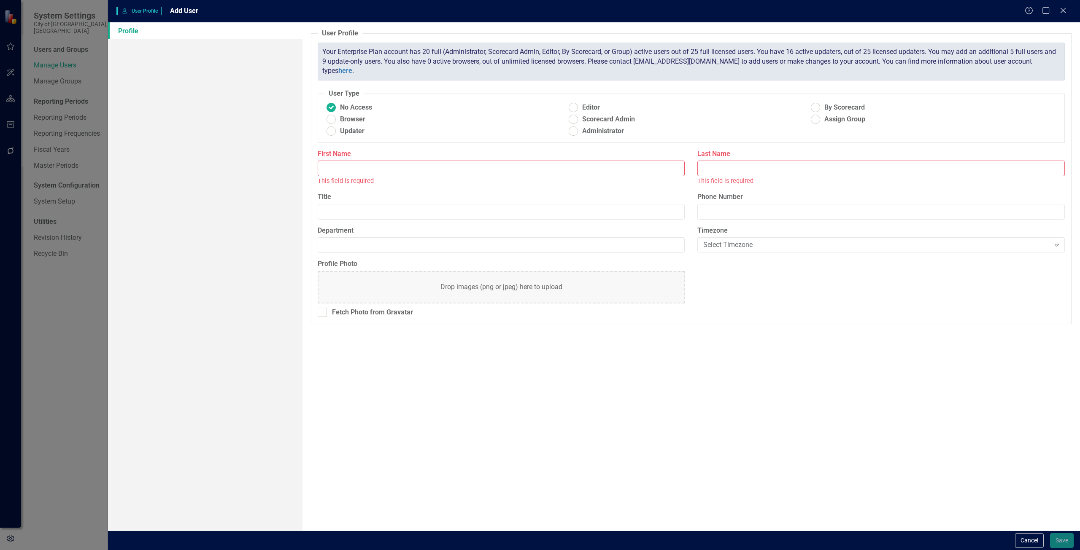
click at [337, 166] on input "First Name" at bounding box center [501, 169] width 367 height 16
click at [331, 166] on input "Eroc" at bounding box center [501, 169] width 367 height 16
type input "Ericc"
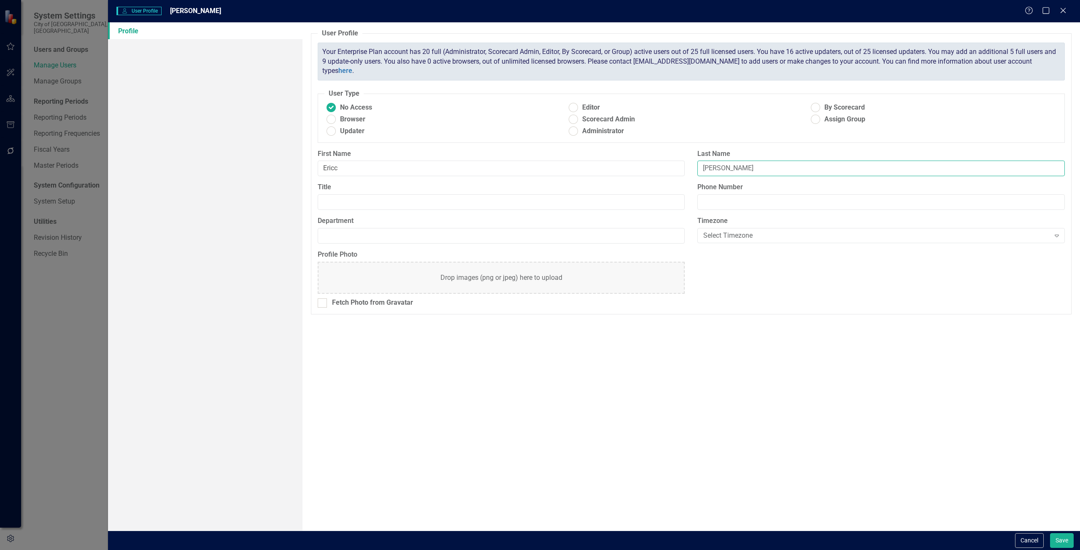
click at [724, 167] on input "[PERSON_NAME]" at bounding box center [880, 169] width 367 height 16
type input "[PERSON_NAME]"
click at [572, 106] on ins at bounding box center [572, 107] width 13 height 13
click at [572, 106] on input "Editor" at bounding box center [572, 107] width 13 height 13
radio input "true"
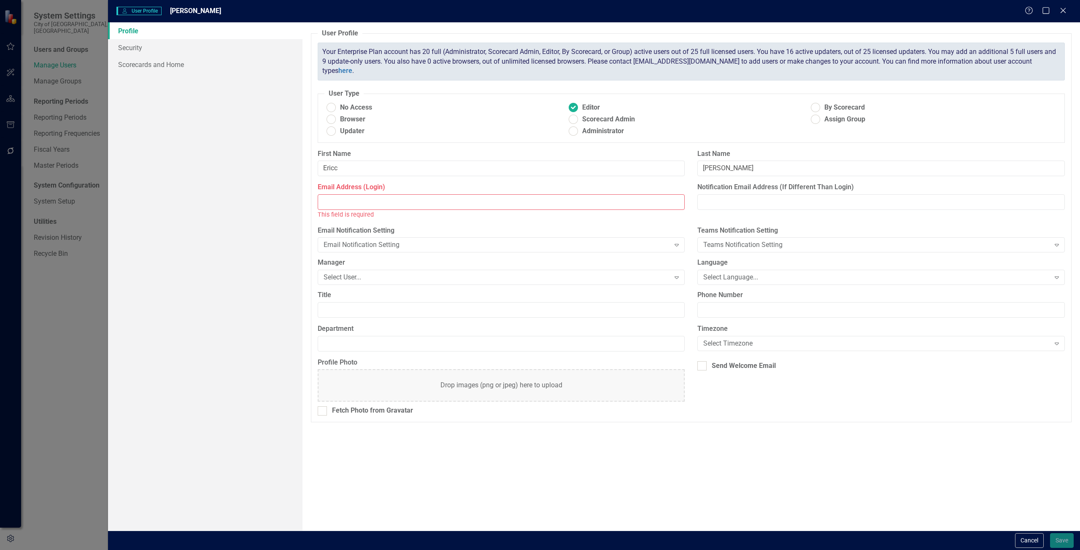
click at [329, 202] on input "Email Address (Login)" at bounding box center [501, 202] width 367 height 16
type input "[PERSON_NAME]"
drag, startPoint x: 133, startPoint y: 46, endPoint x: 209, endPoint y: 51, distance: 76.0
click at [133, 46] on link "Security" at bounding box center [205, 47] width 194 height 17
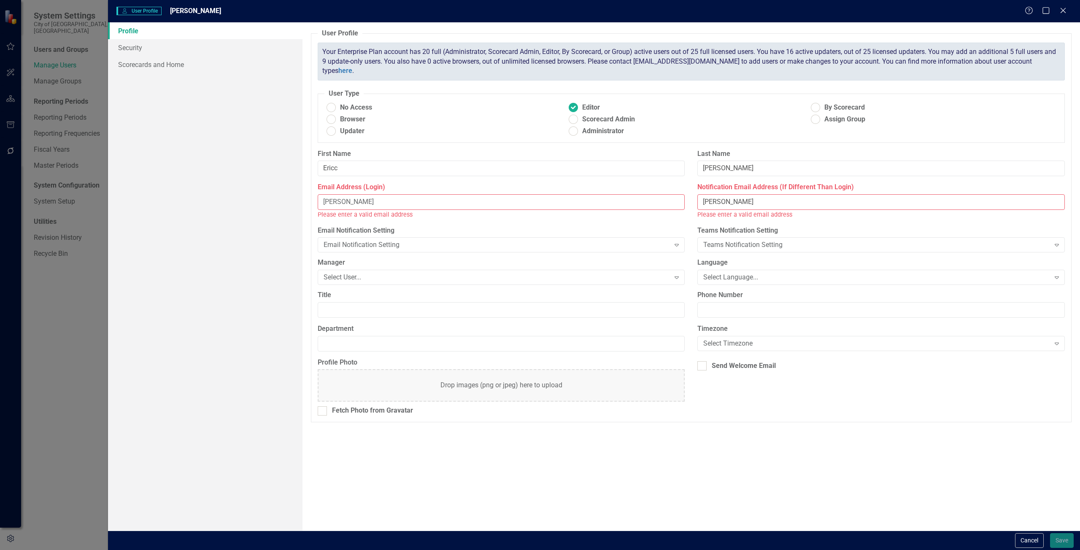
click at [349, 203] on input "[PERSON_NAME]" at bounding box center [501, 202] width 367 height 16
type input "E"
type input "[EMAIL_ADDRESS][DOMAIN_NAME]"
drag, startPoint x: 746, startPoint y: 199, endPoint x: 660, endPoint y: 201, distance: 86.0
click at [660, 201] on div "Email Address (Login) [EMAIL_ADDRESS][DOMAIN_NAME] Notification Email Address (…" at bounding box center [691, 204] width 760 height 43
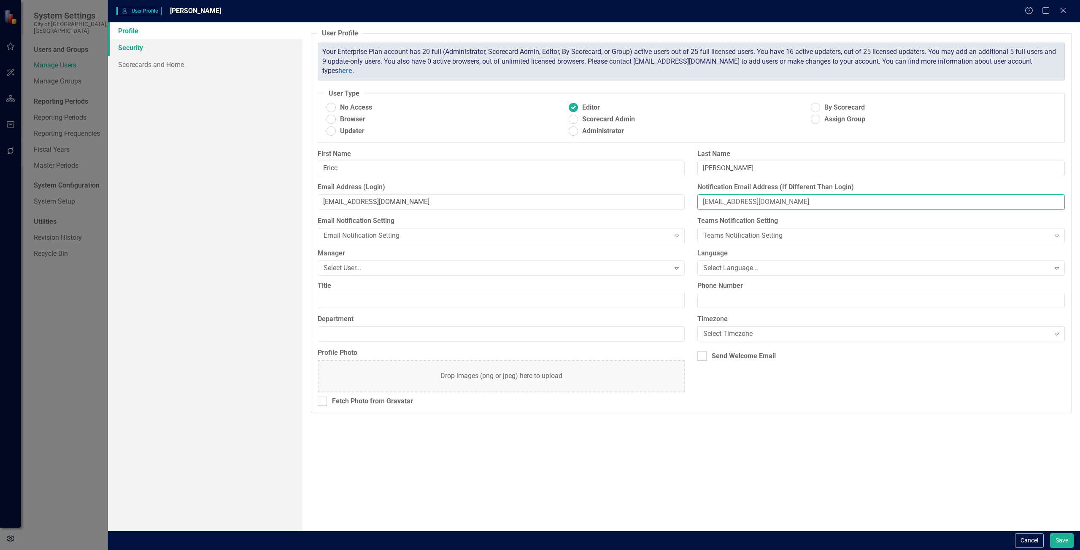
type input "[EMAIL_ADDRESS][DOMAIN_NAME]"
click at [128, 47] on link "Security" at bounding box center [205, 47] width 194 height 17
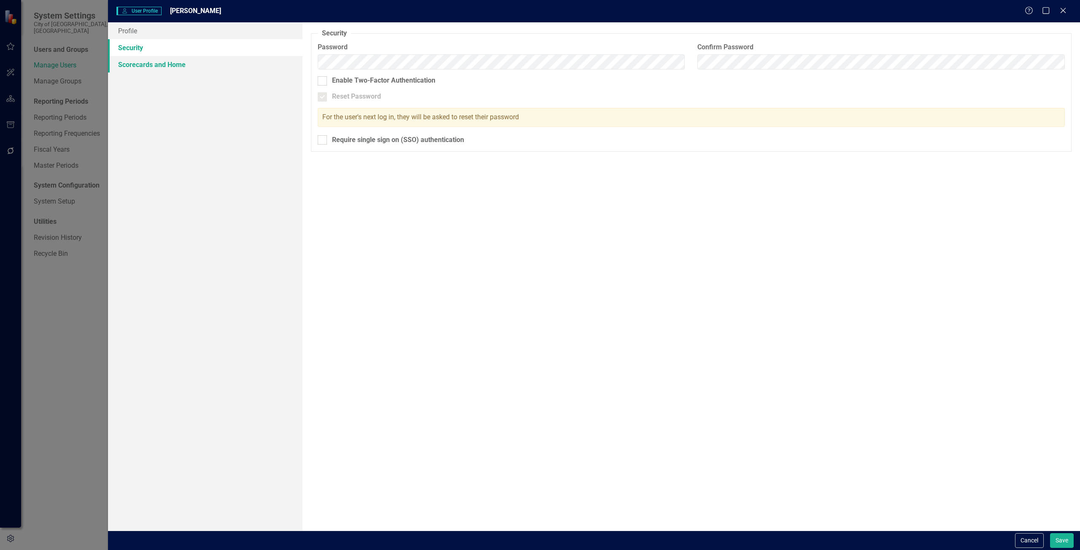
click at [130, 63] on link "Scorecards and Home" at bounding box center [205, 64] width 194 height 17
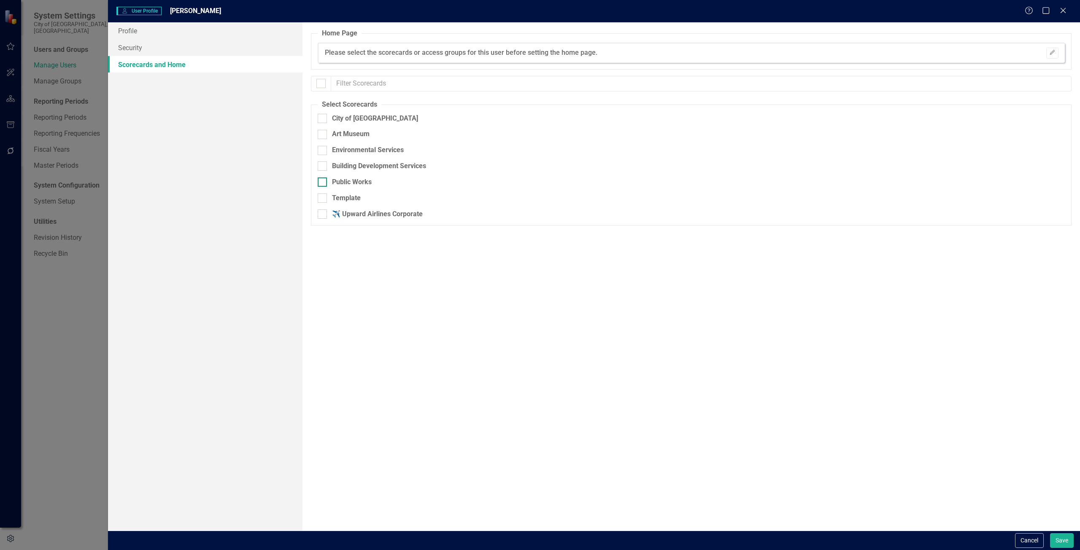
click at [324, 183] on div at bounding box center [322, 182] width 9 height 9
click at [323, 183] on input "Public Works" at bounding box center [320, 180] width 5 height 5
checkbox input "true"
click at [1061, 541] on button "Save" at bounding box center [1062, 540] width 24 height 15
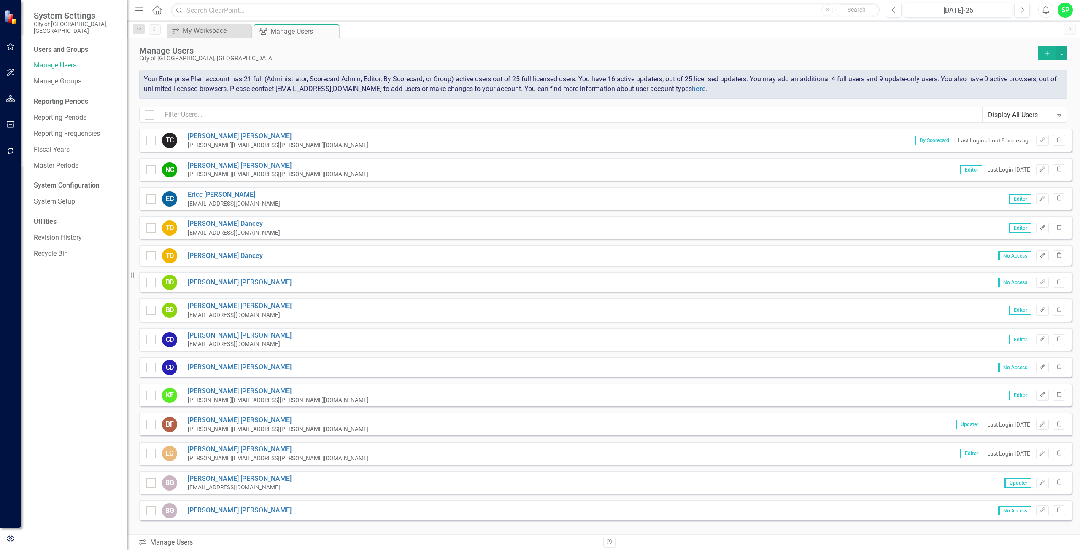
scroll to position [200, 0]
